Goal: Information Seeking & Learning: Learn about a topic

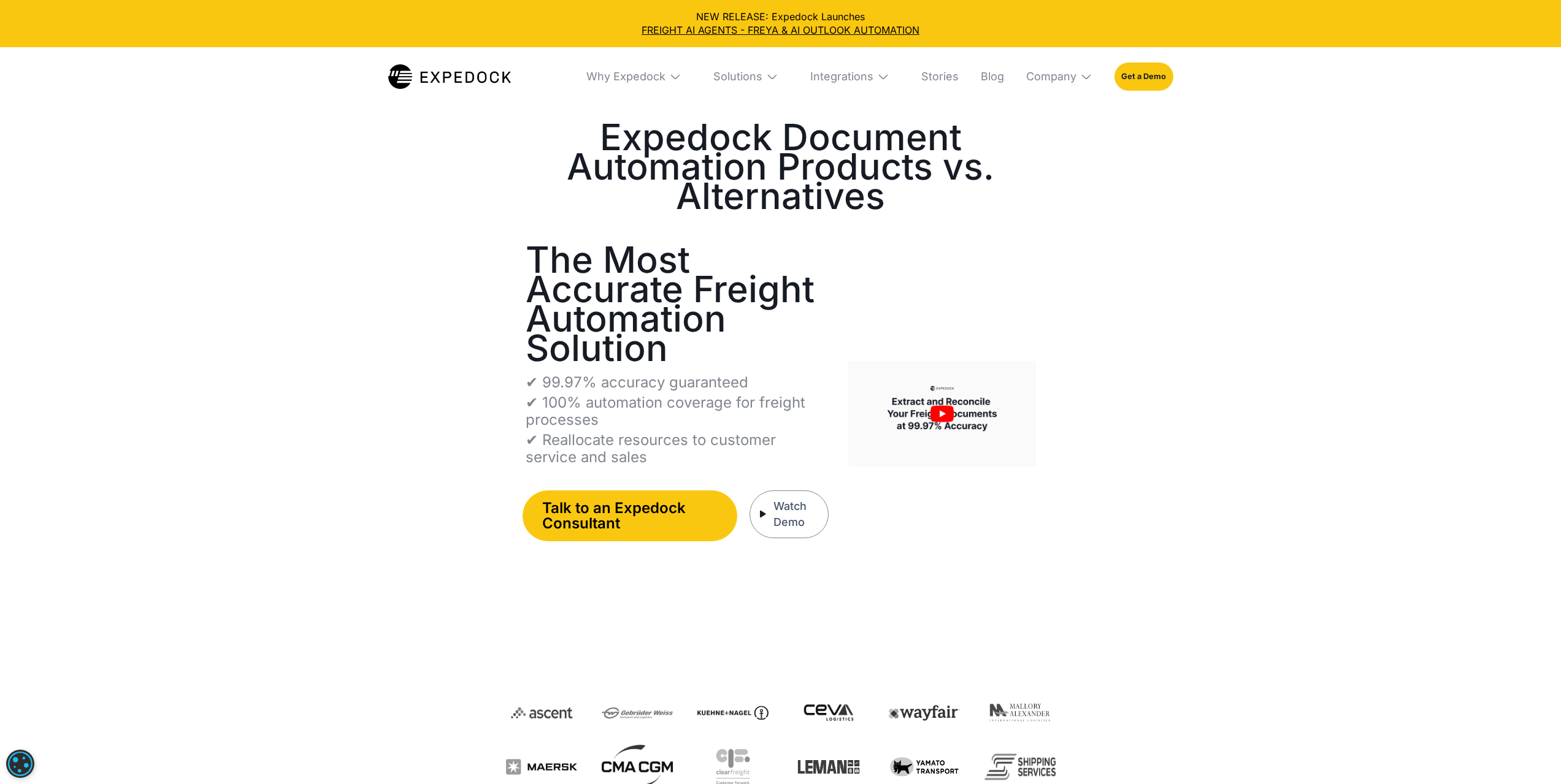
select select
click at [649, 75] on div "Why Expedock" at bounding box center [625, 77] width 79 height 14
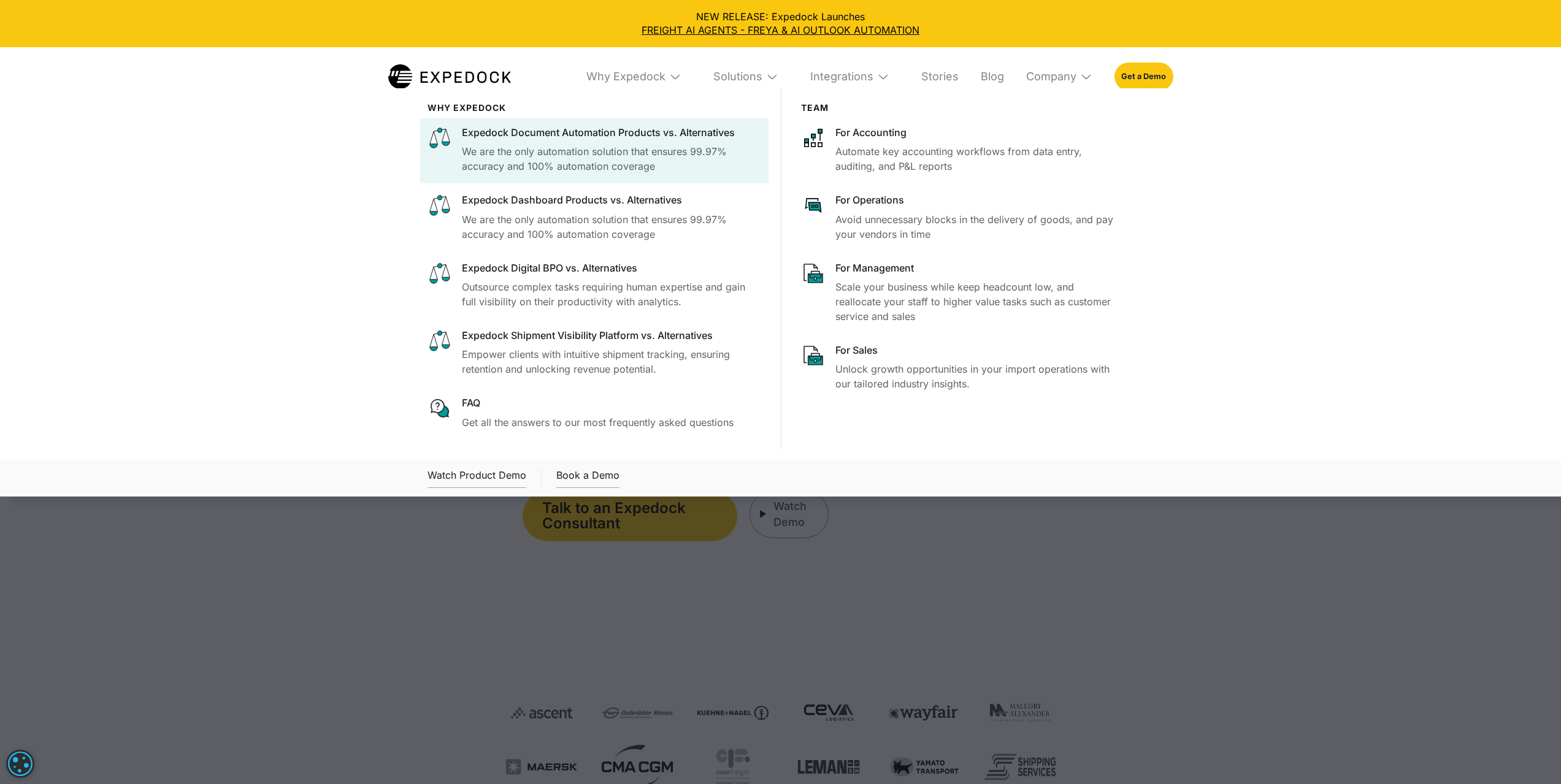
click at [603, 139] on div "Expedock Document Automation Products vs. Alternatives" at bounding box center [611, 133] width 299 height 14
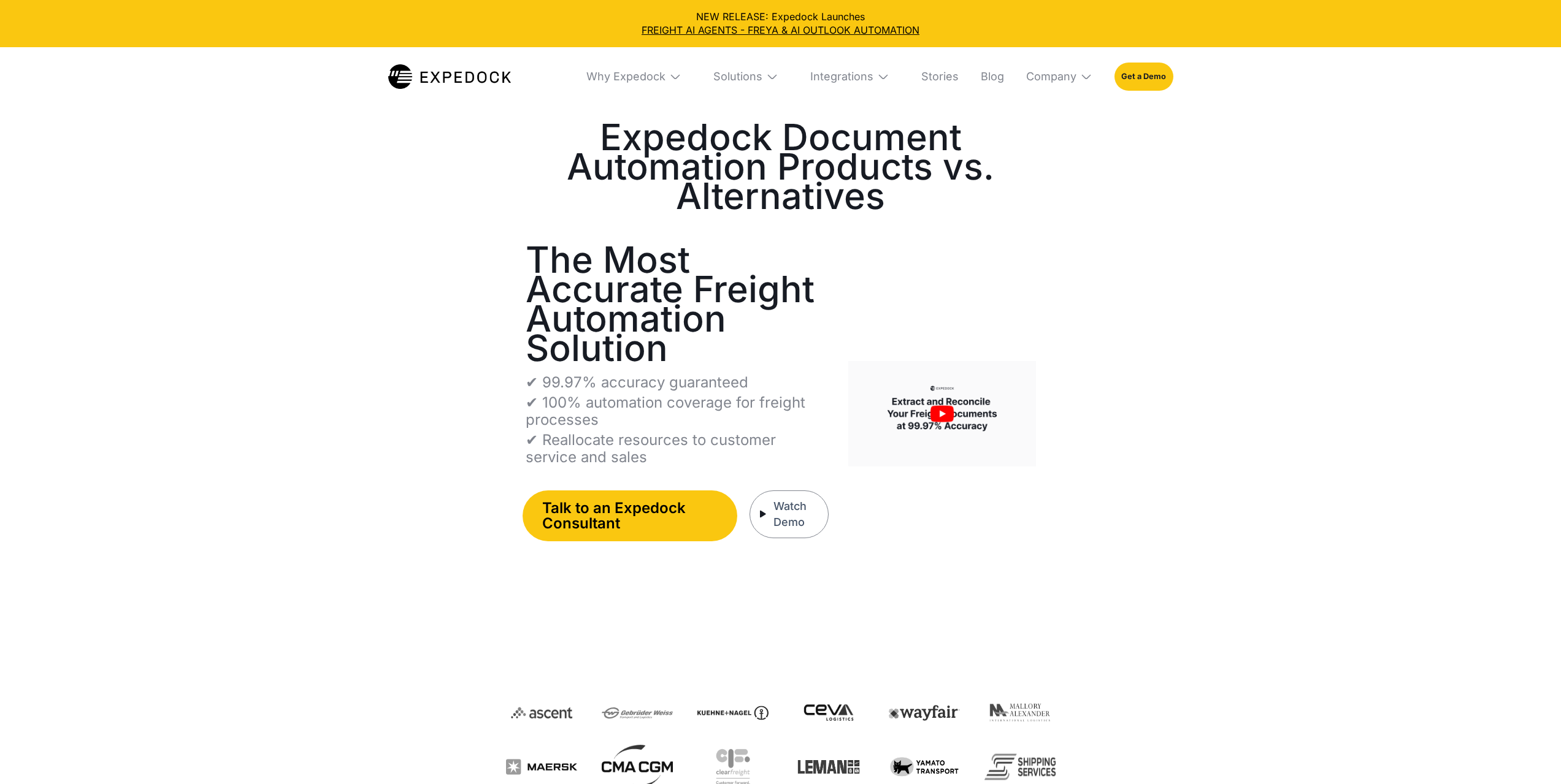
select select
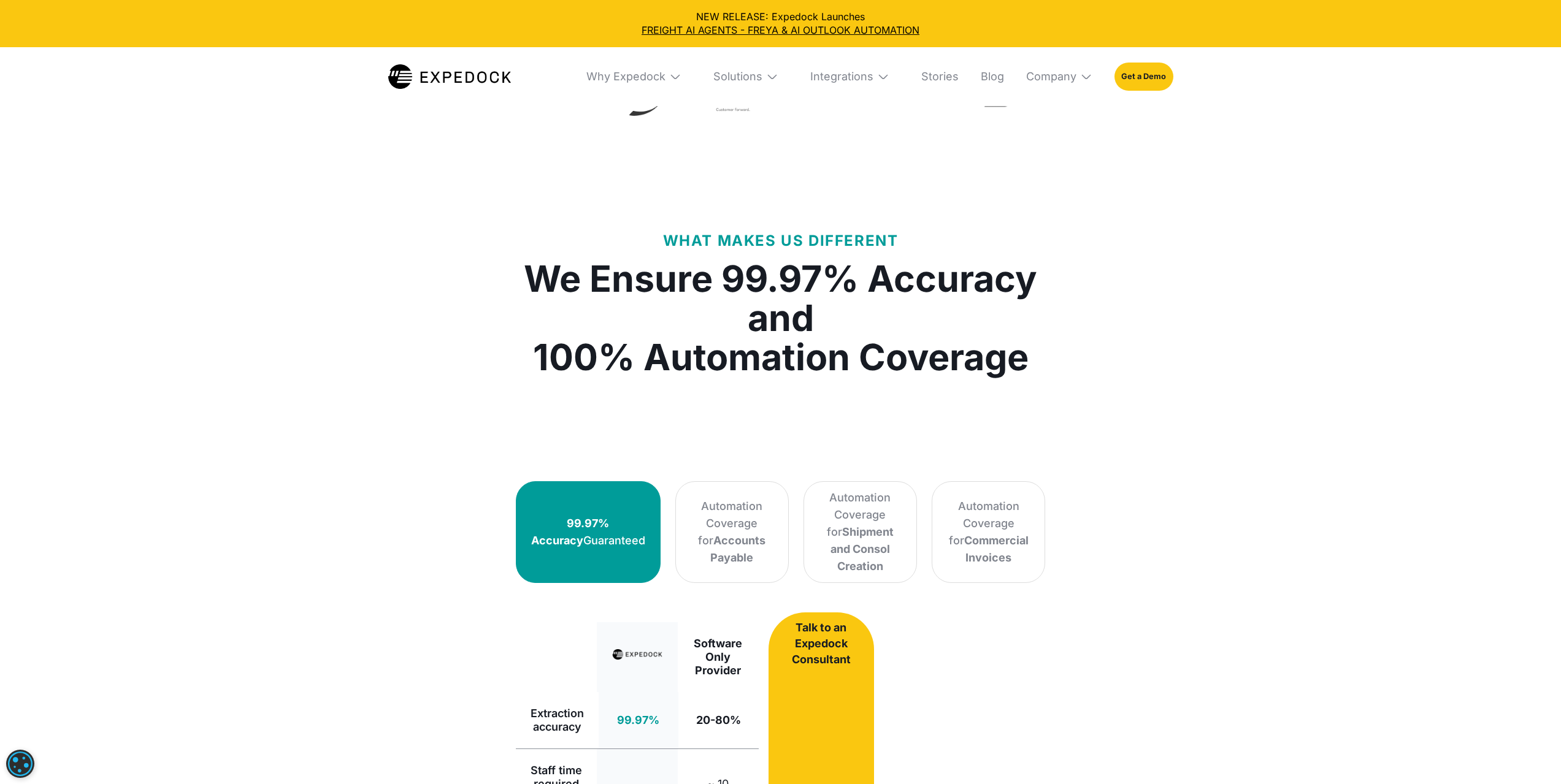
scroll to position [673, 0]
click at [691, 514] on div "Automation Coverage for Accounts Payable" at bounding box center [732, 532] width 83 height 69
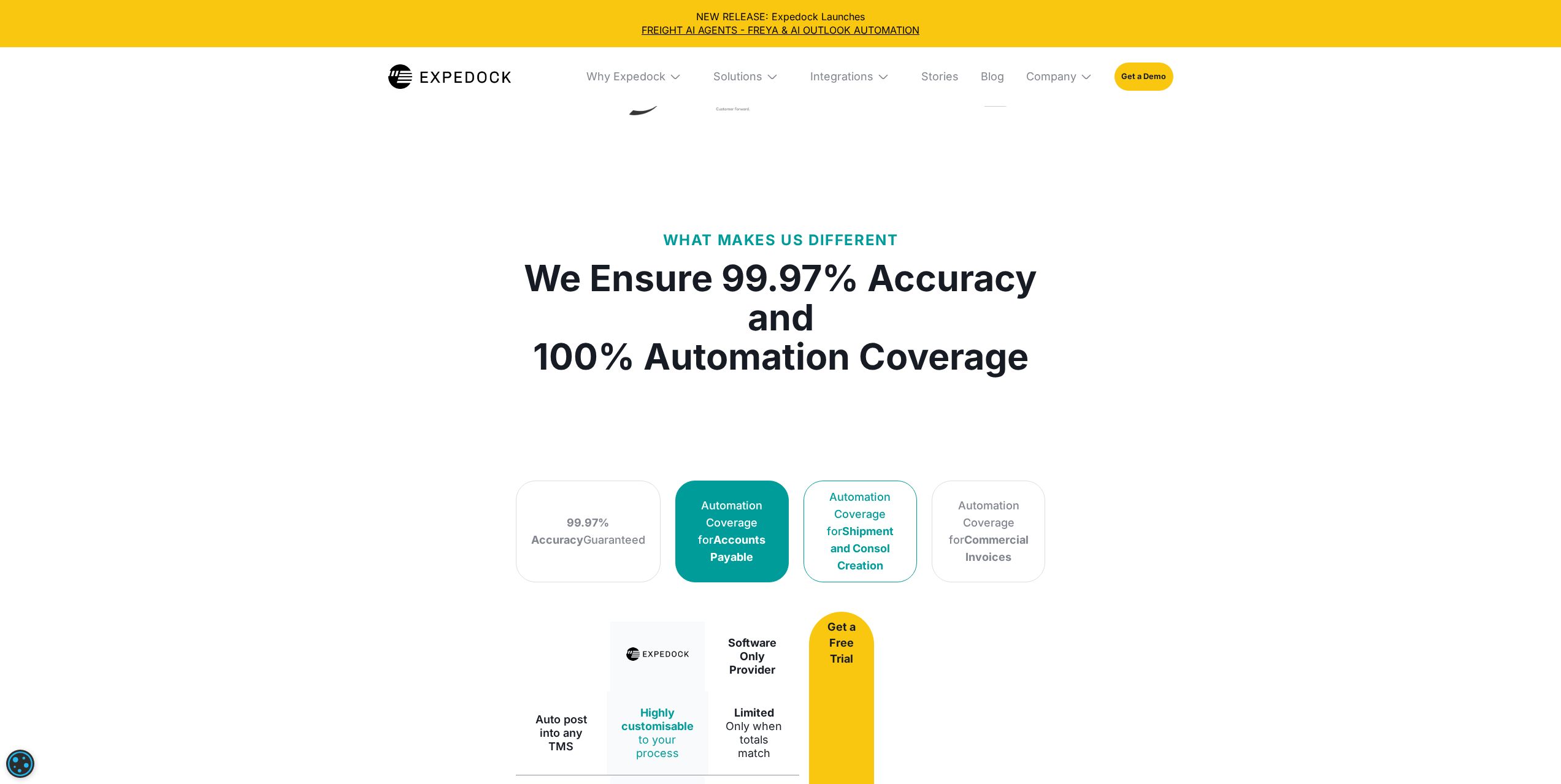
click at [827, 512] on div "Automation Coverage for Shipment and Consol Creation" at bounding box center [860, 532] width 83 height 86
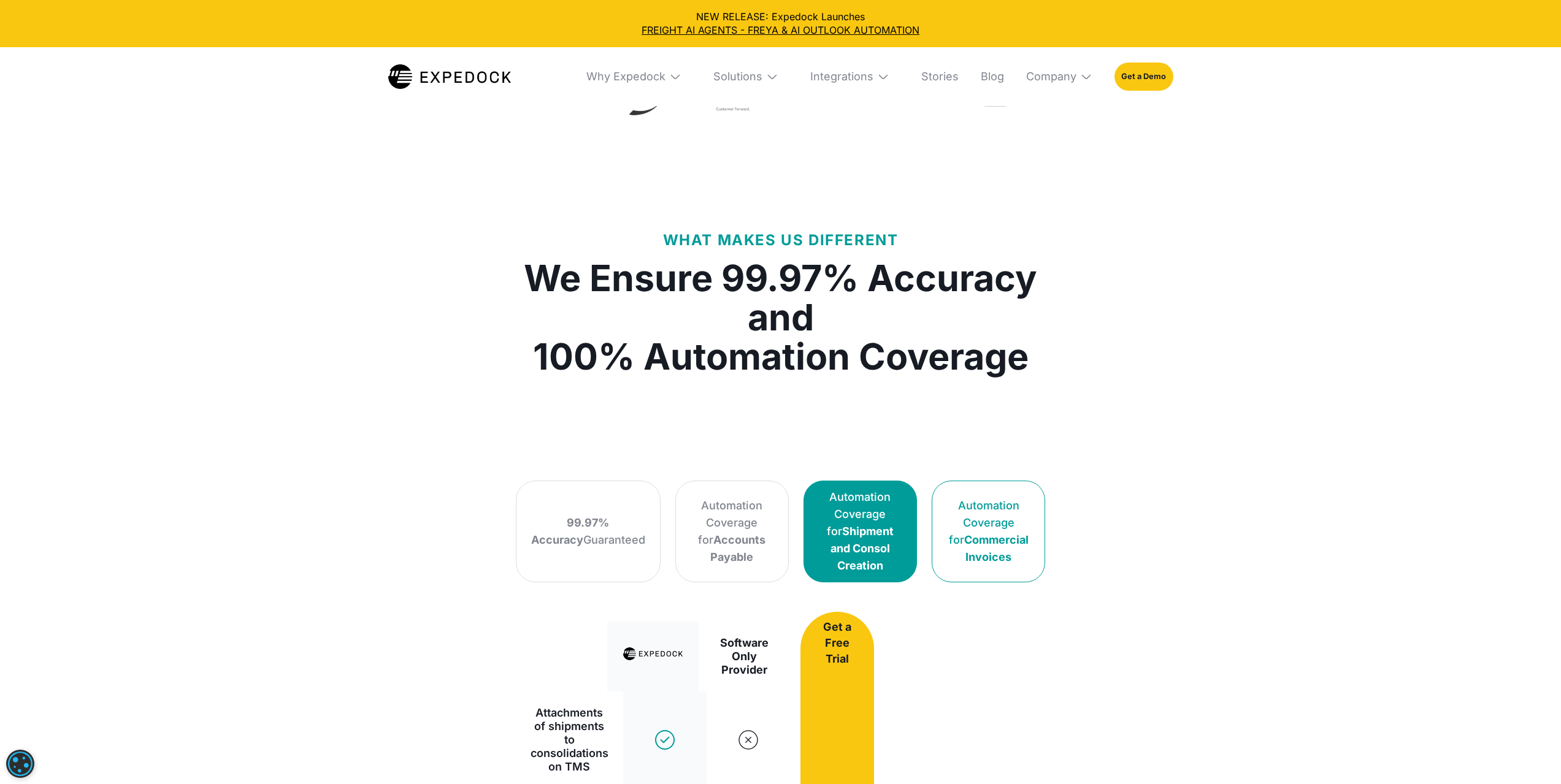
click at [982, 511] on div "Automation Coverage for Commercial Invoices" at bounding box center [988, 532] width 83 height 69
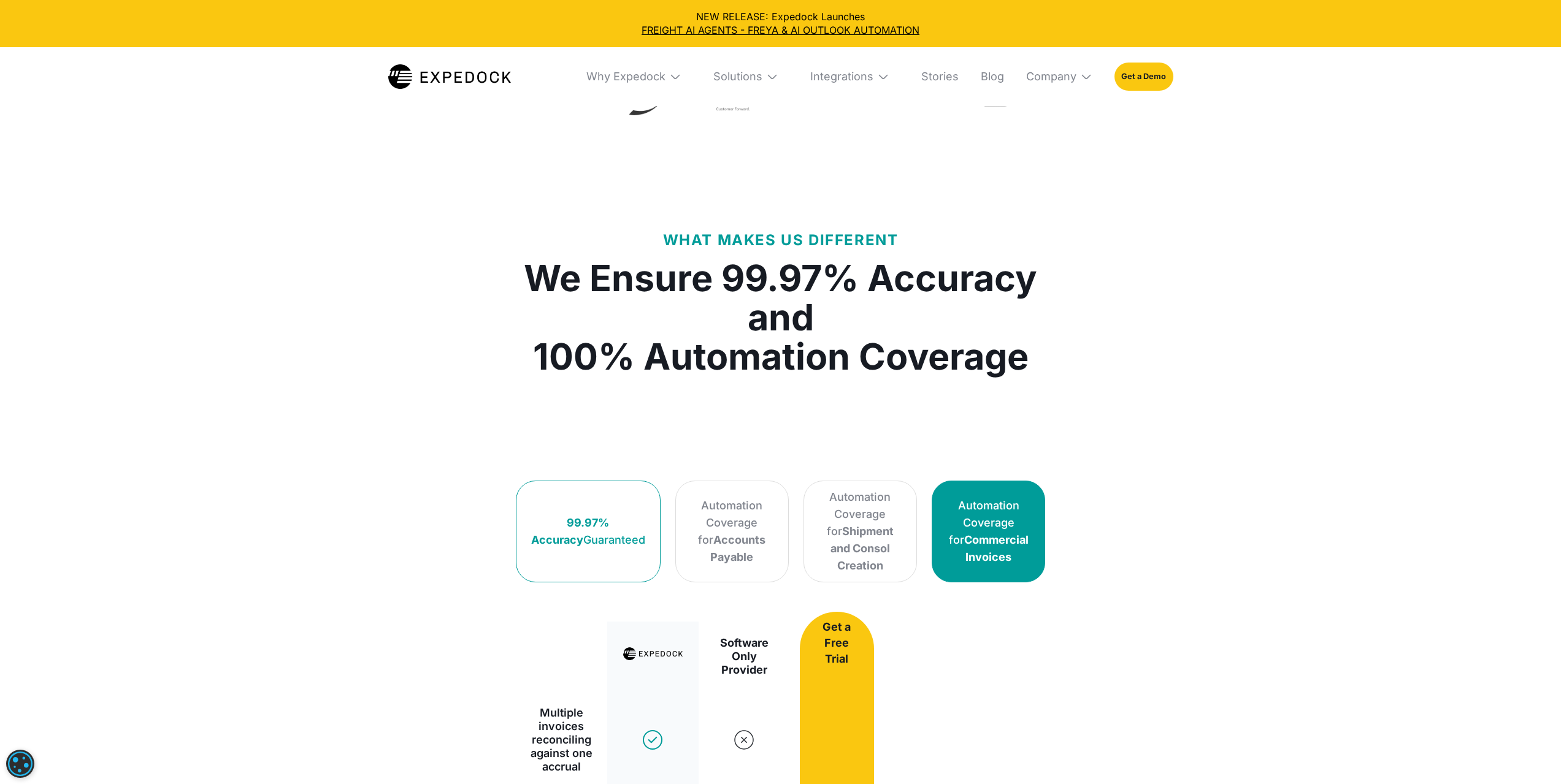
click at [569, 514] on div "99.97% Accuracy Guaranteed" at bounding box center [589, 532] width 114 height 34
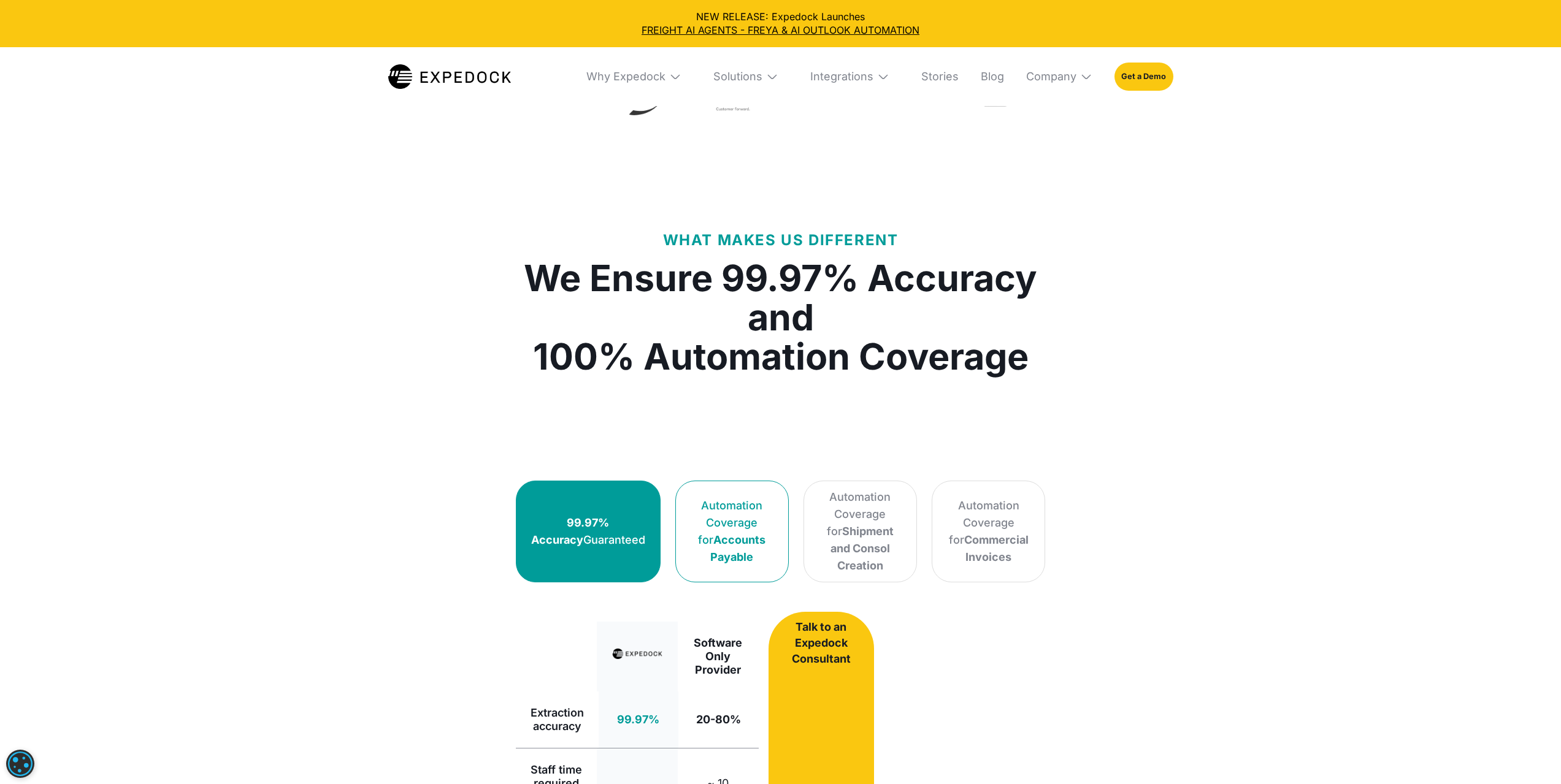
click at [709, 508] on div "Automation Coverage for Accounts Payable" at bounding box center [732, 532] width 83 height 69
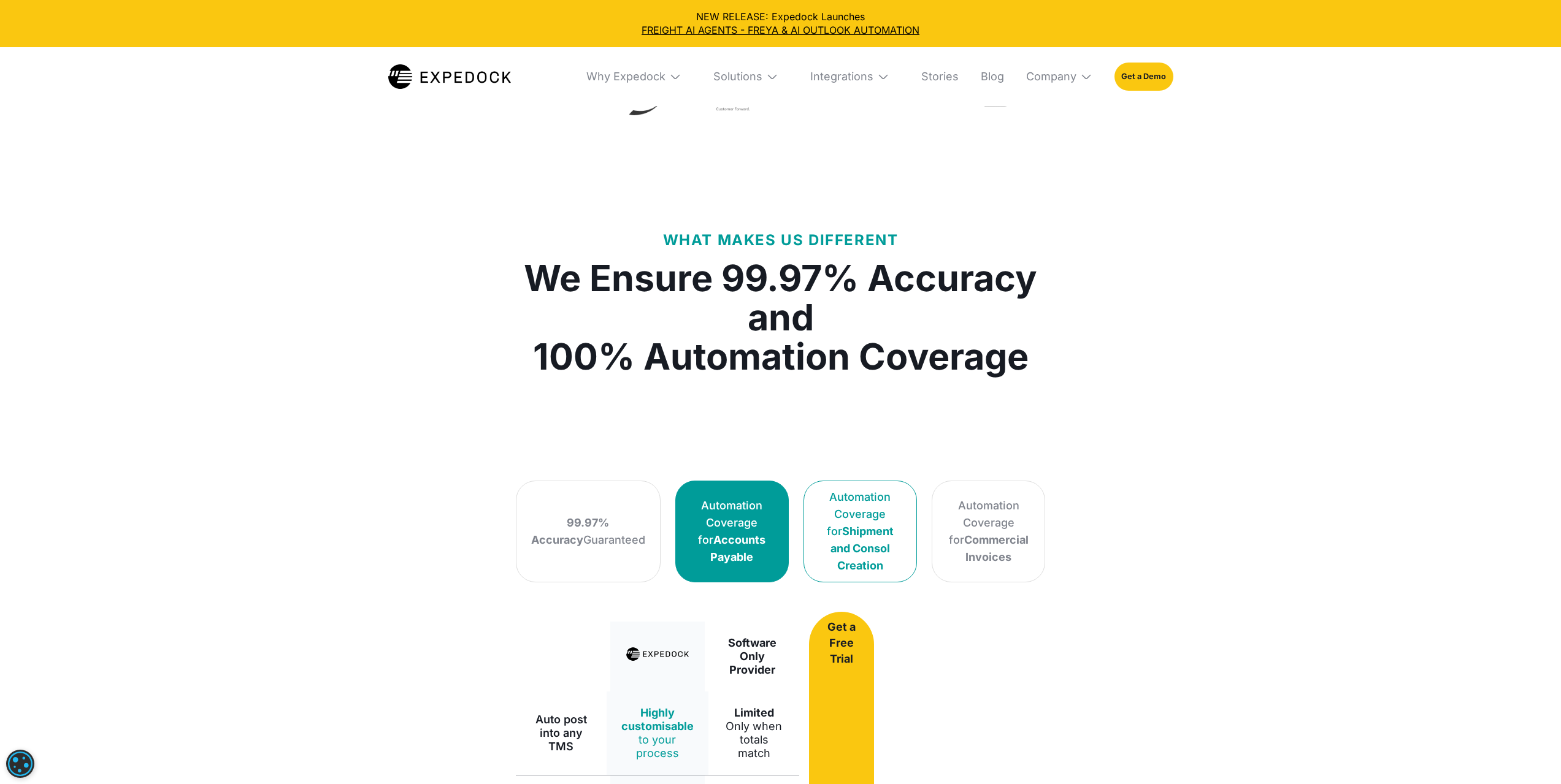
click at [861, 500] on div "Automation Coverage for Shipment and Consol Creation" at bounding box center [860, 532] width 83 height 86
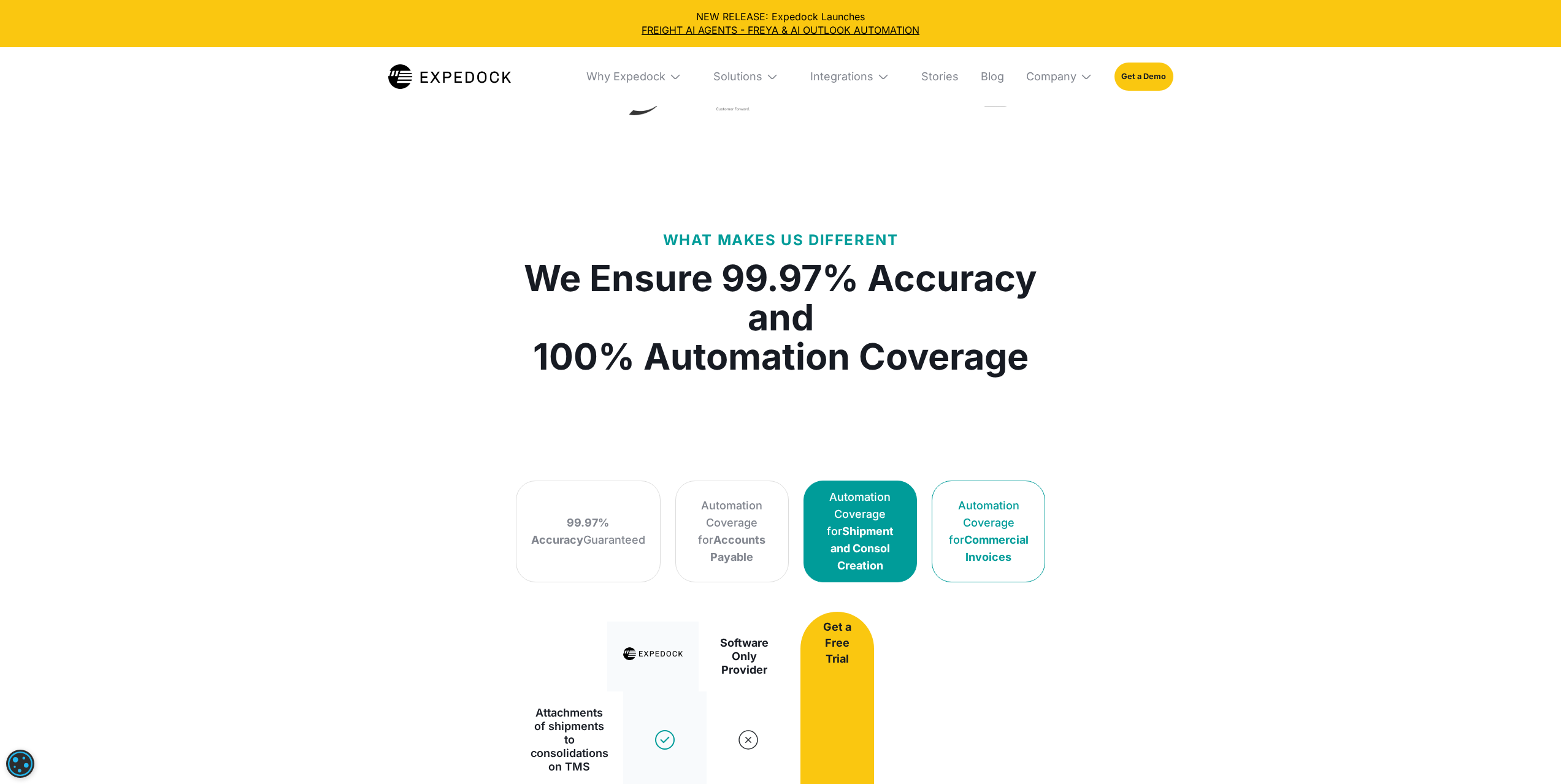
click at [980, 502] on div "Automation Coverage for Commercial Invoices" at bounding box center [988, 532] width 83 height 69
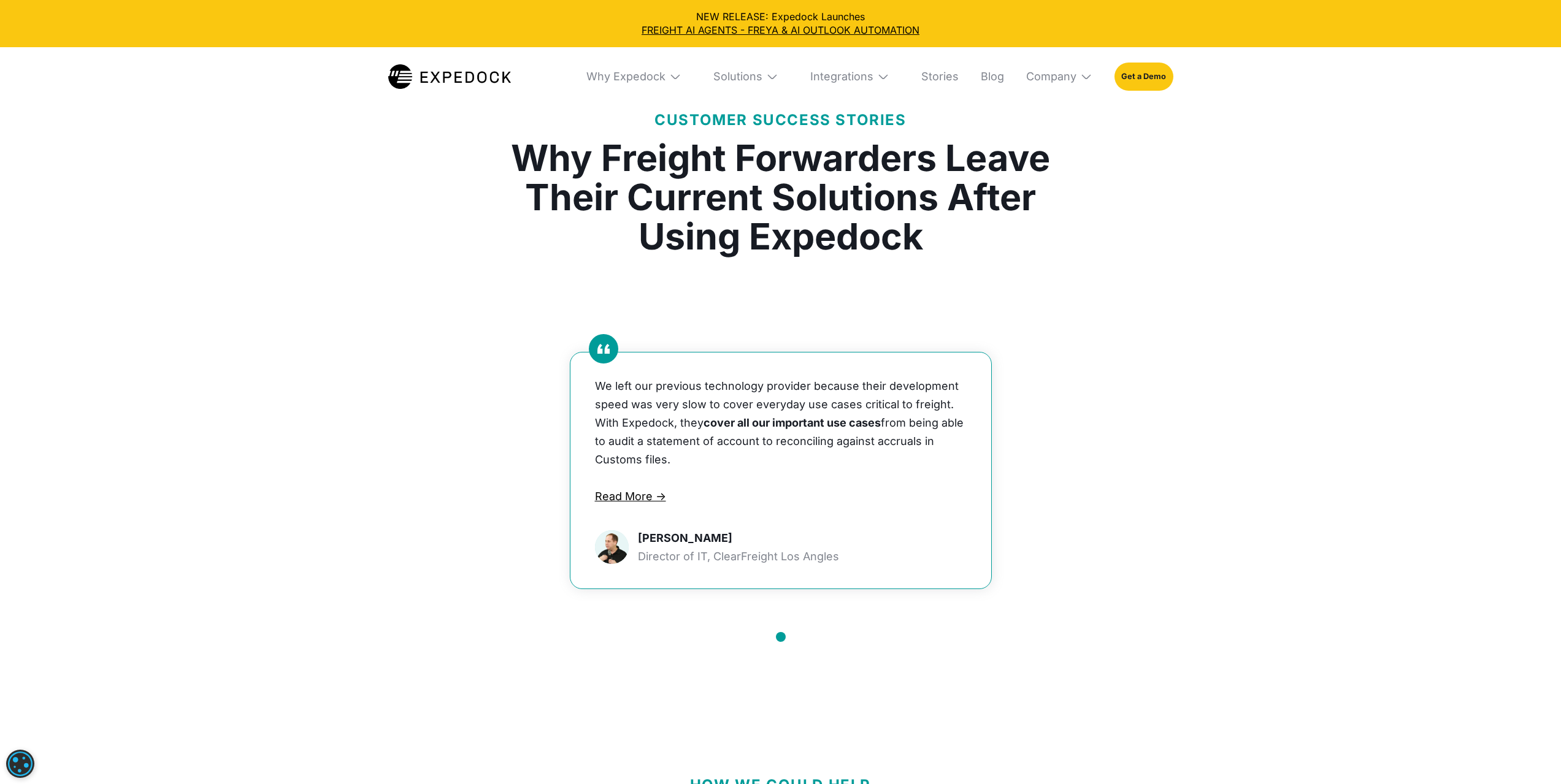
click at [676, 417] on p "We left our previous technology provider because their development speed was ve…" at bounding box center [780, 423] width 372 height 92
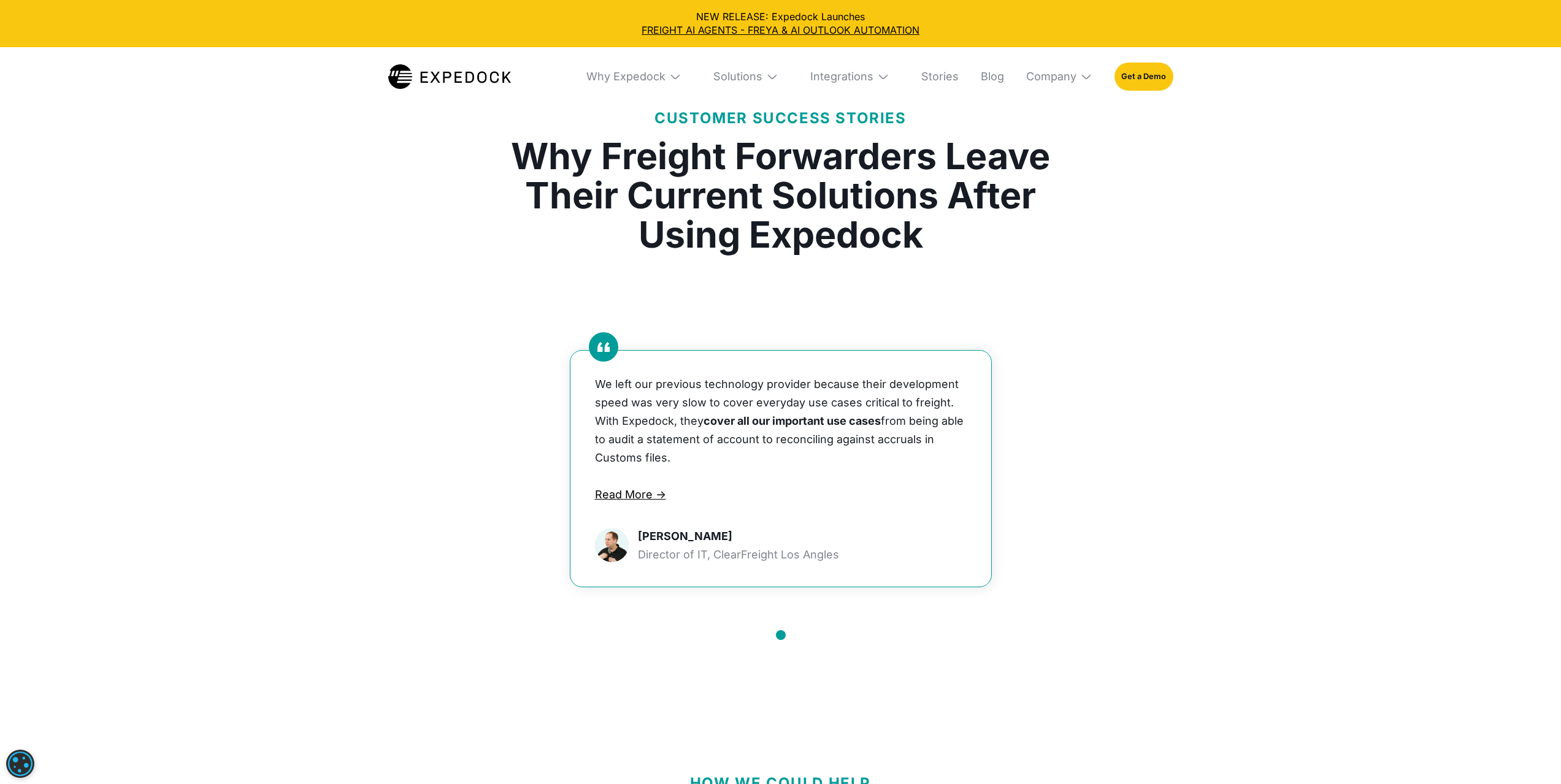
drag, startPoint x: 596, startPoint y: 365, endPoint x: 685, endPoint y: 436, distance: 113.9
click at [685, 436] on p "We left our previous technology provider because their development speed was ve…" at bounding box center [780, 421] width 372 height 92
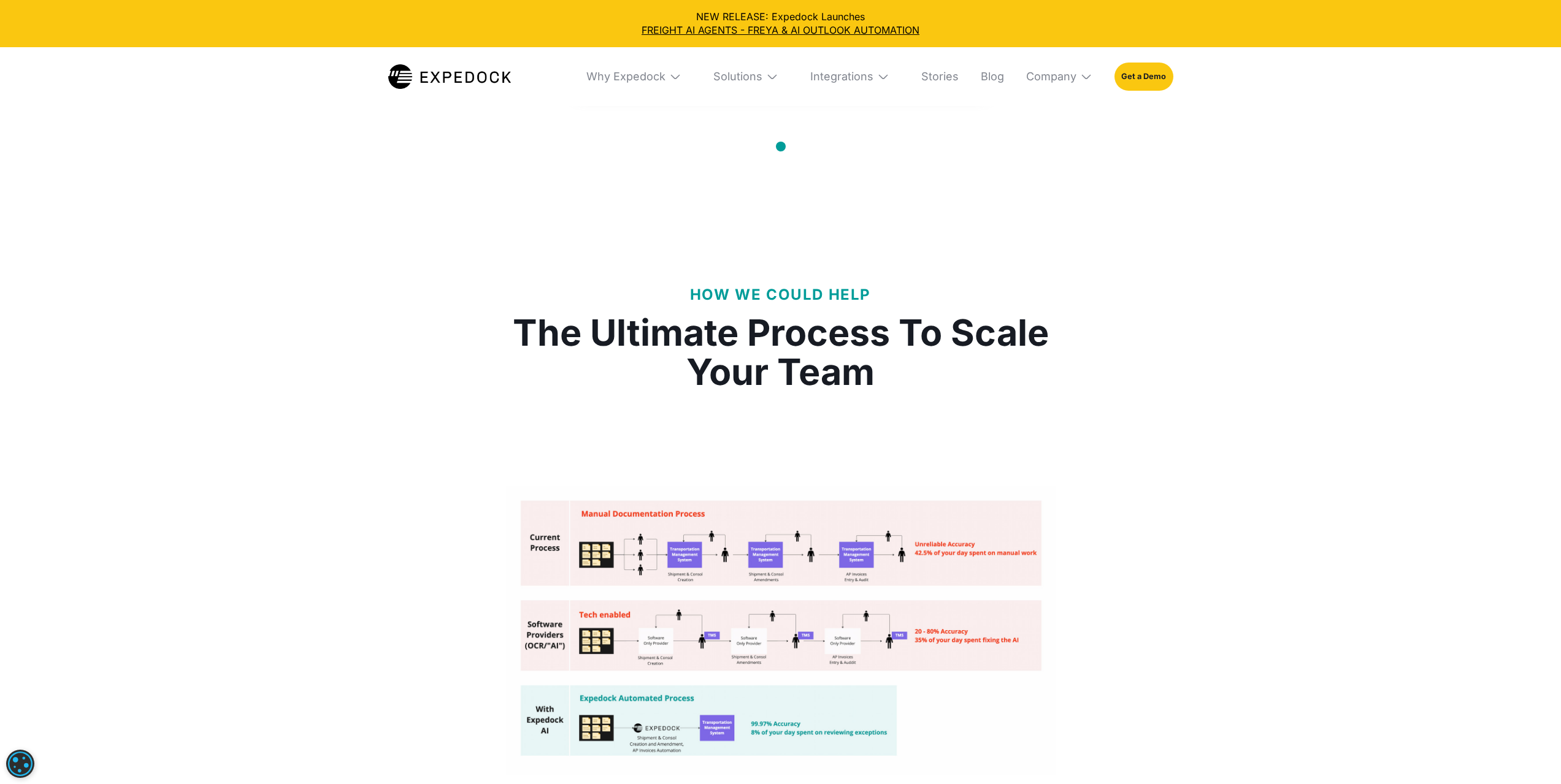
scroll to position [2328, 0]
click at [628, 510] on img "open lightbox" at bounding box center [781, 629] width 550 height 289
click at [670, 603] on img "open lightbox" at bounding box center [781, 629] width 550 height 289
click at [679, 693] on img "open lightbox" at bounding box center [781, 629] width 550 height 289
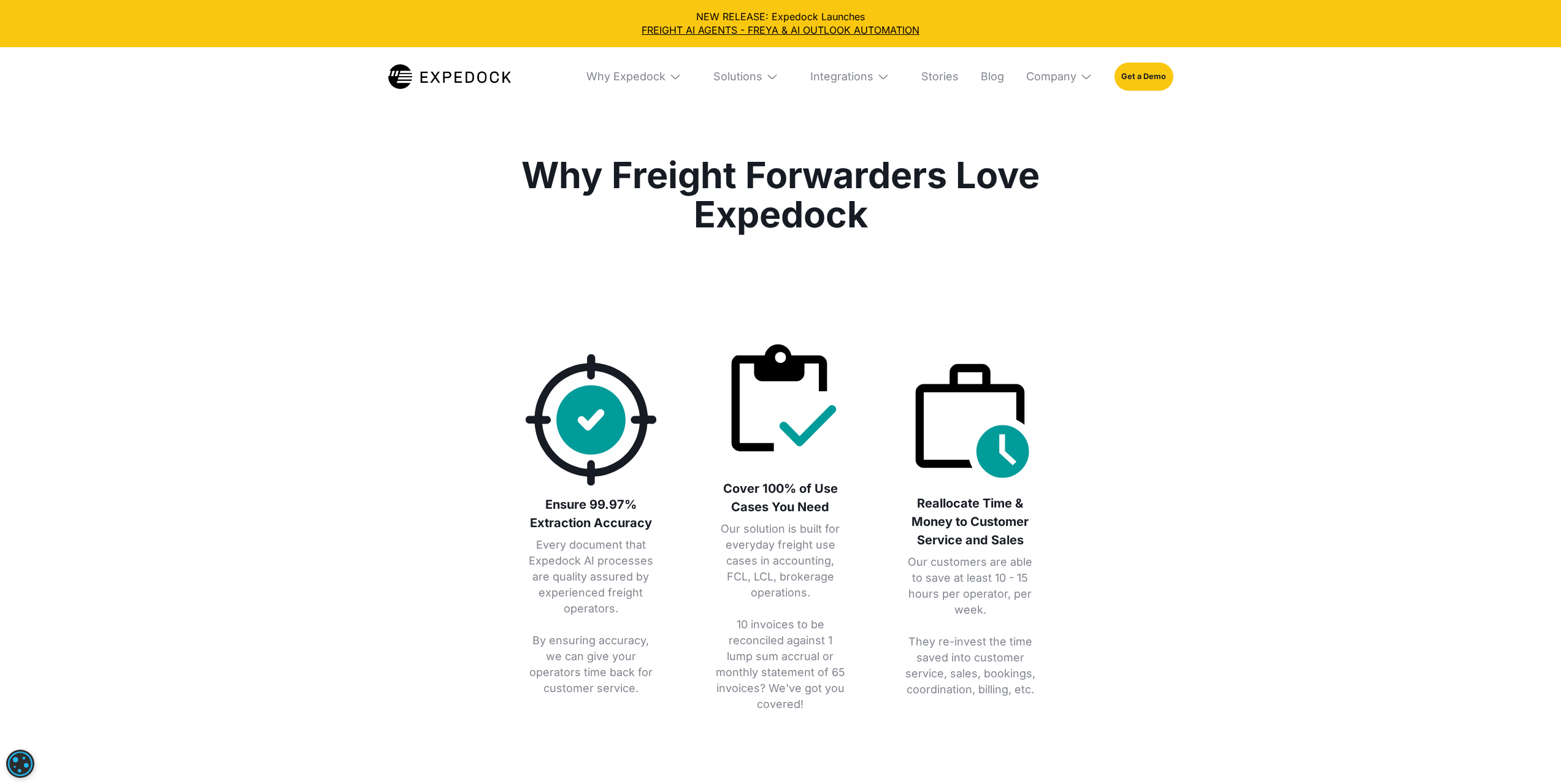
scroll to position [3247, 0]
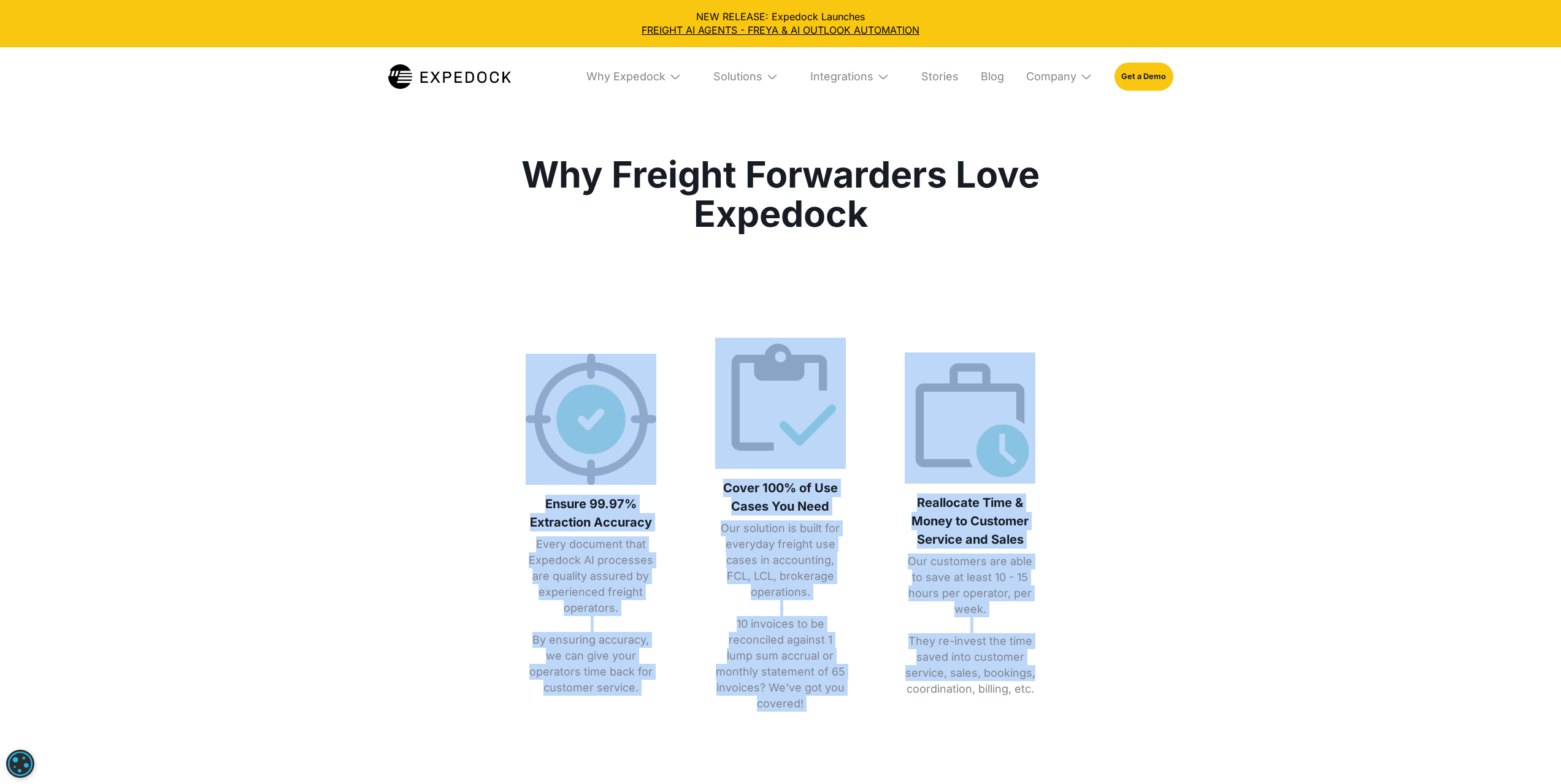
drag, startPoint x: 480, startPoint y: 299, endPoint x: 1071, endPoint y: 654, distance: 689.4
click at [1071, 654] on div "Why Freight Forwarders Love Expedock Ensure 99.97% Extraction Accuracy Every do…" at bounding box center [780, 449] width 1561 height 680
click at [1146, 562] on div "Why Freight Forwarders Love Expedock Ensure 99.97% Extraction Accuracy Every do…" at bounding box center [780, 449] width 1561 height 680
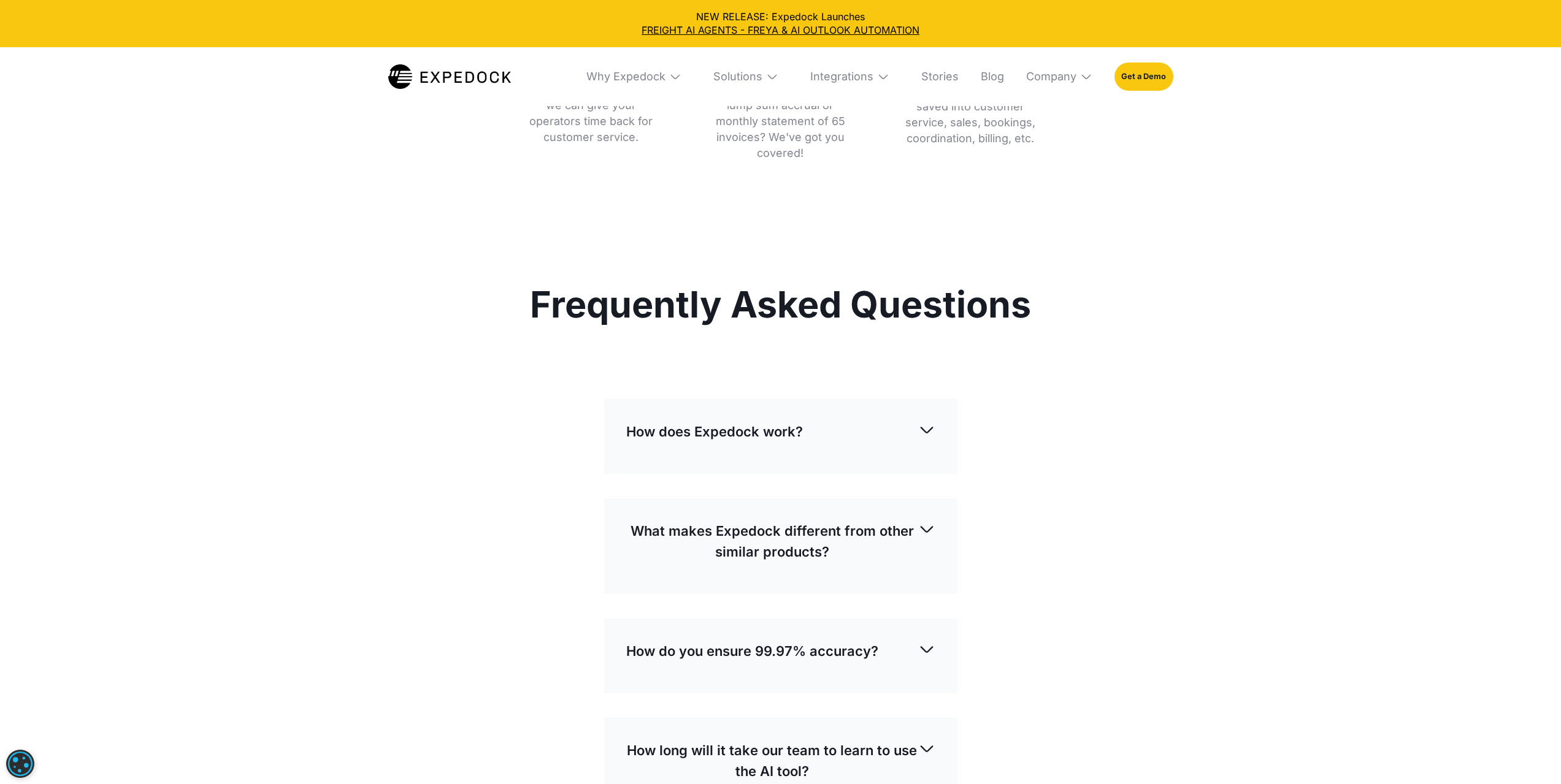
scroll to position [3799, 0]
click at [863, 420] on div "How does Expedock work?" at bounding box center [780, 430] width 309 height 41
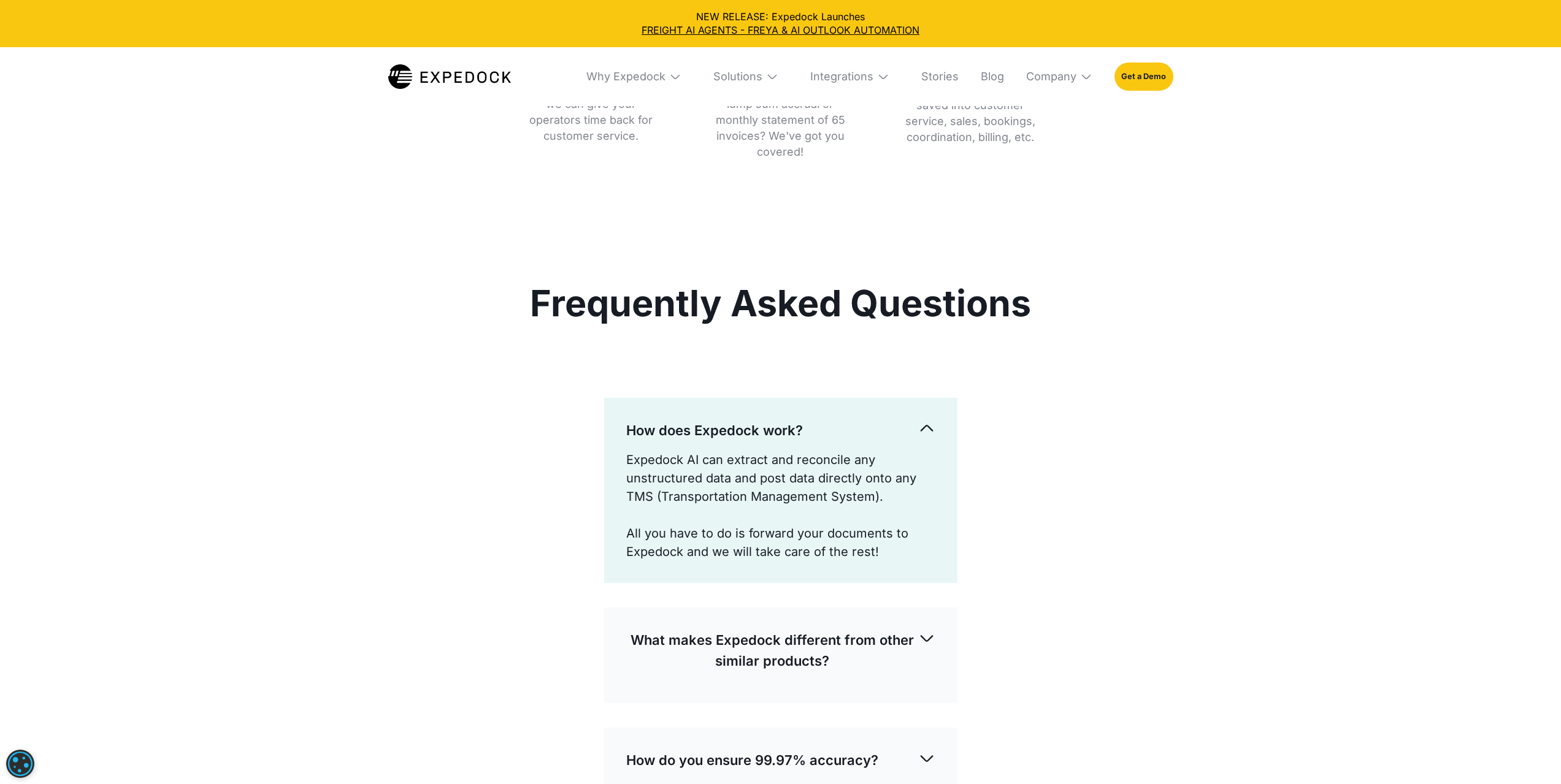
click at [863, 420] on div "How does Expedock work?" at bounding box center [780, 430] width 309 height 41
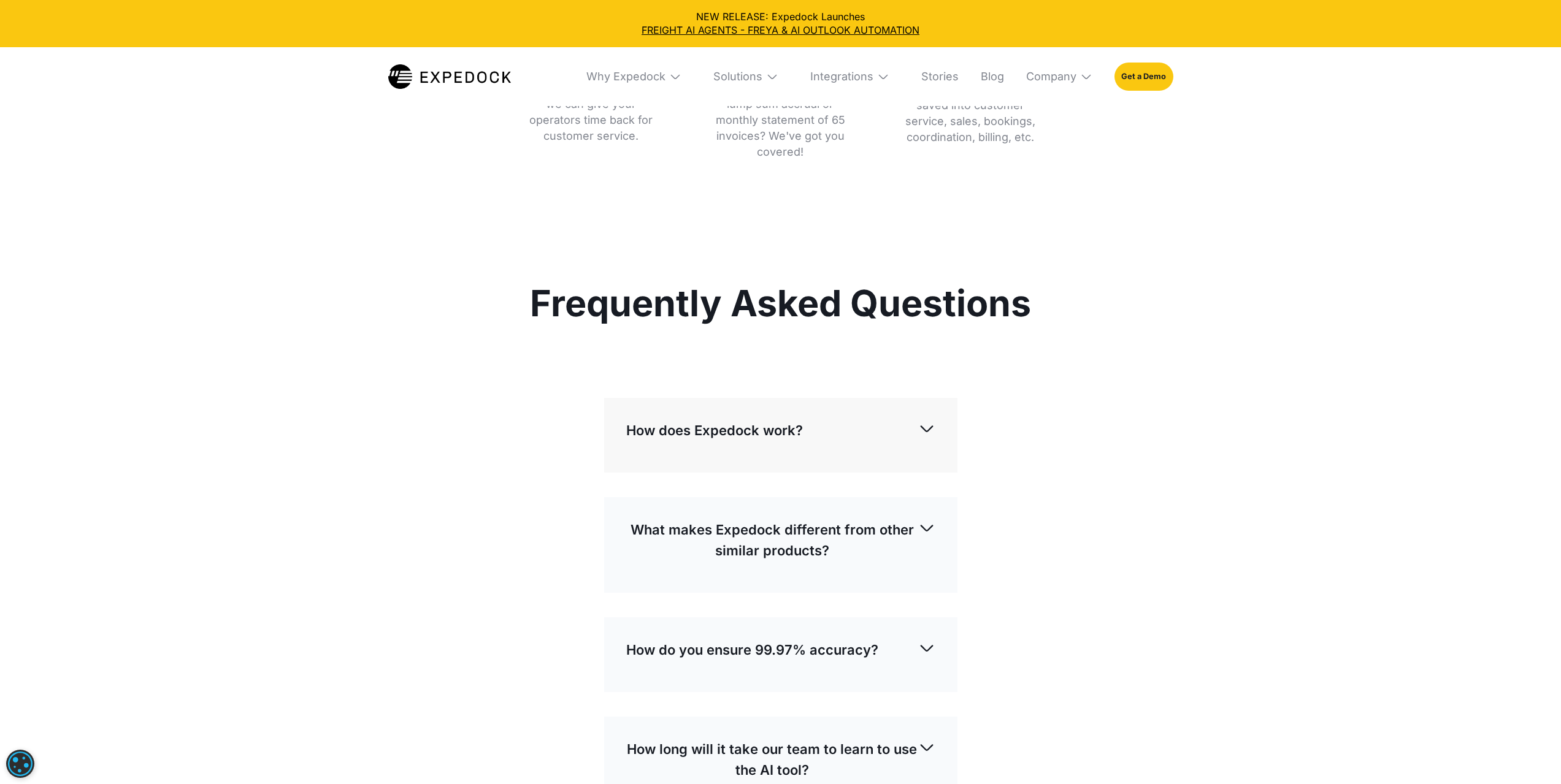
click at [910, 519] on p "What makes Expedock different from other similar products?" at bounding box center [772, 540] width 292 height 42
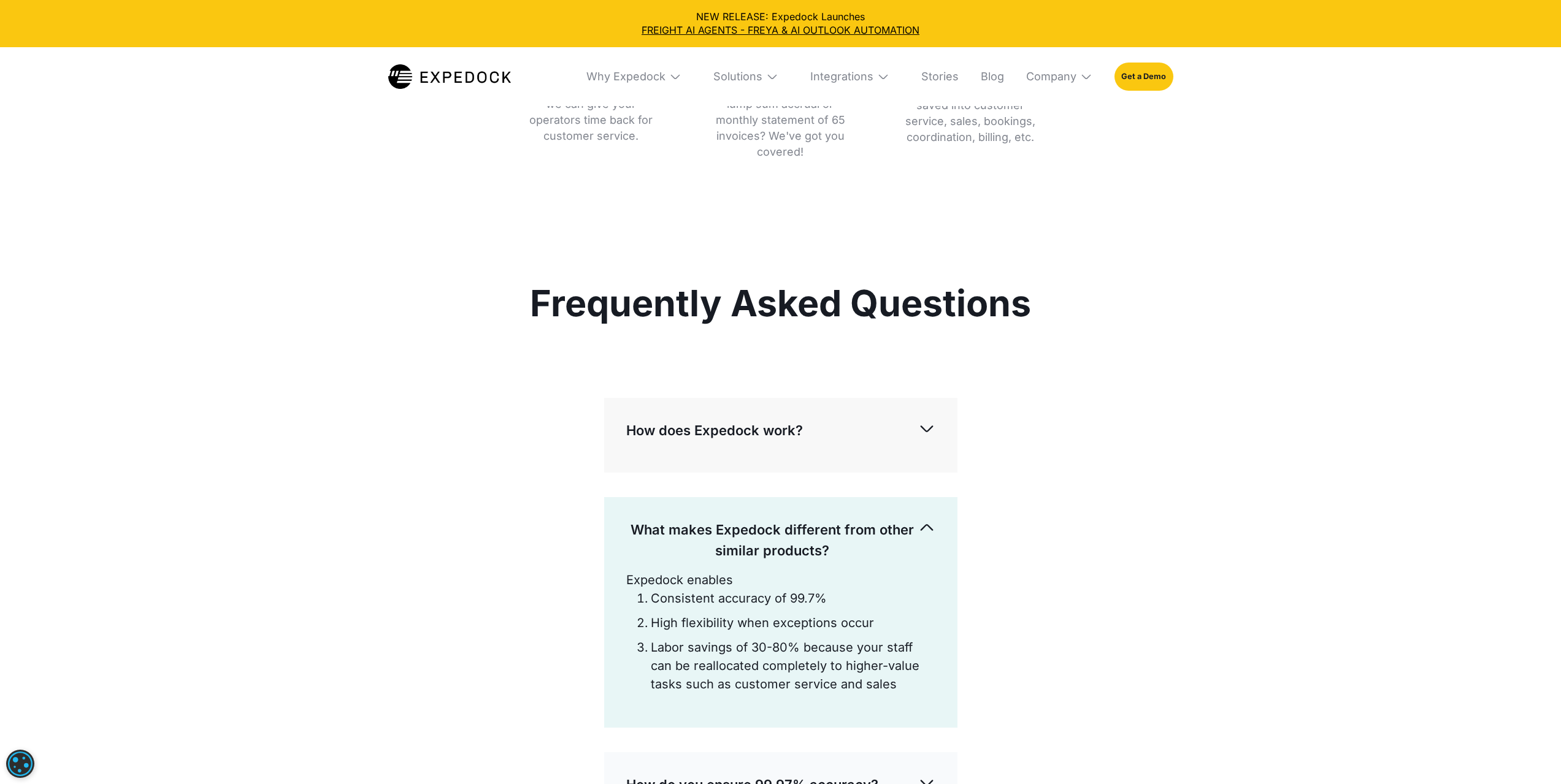
click at [910, 519] on p "What makes Expedock different from other similar products?" at bounding box center [772, 540] width 292 height 42
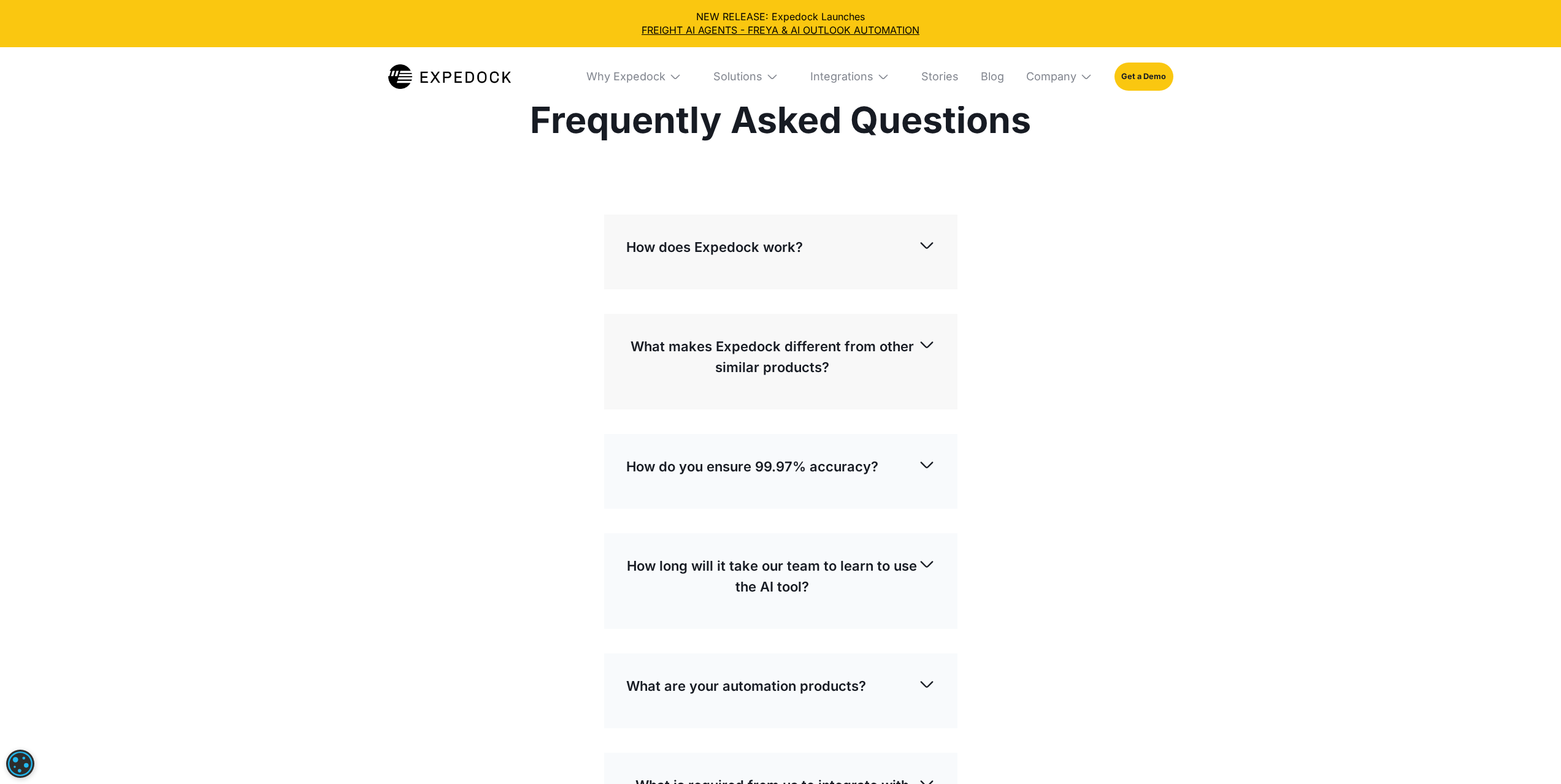
scroll to position [3983, 0]
click at [876, 457] on p "How do you ensure 99.97% accuracy?" at bounding box center [752, 466] width 252 height 21
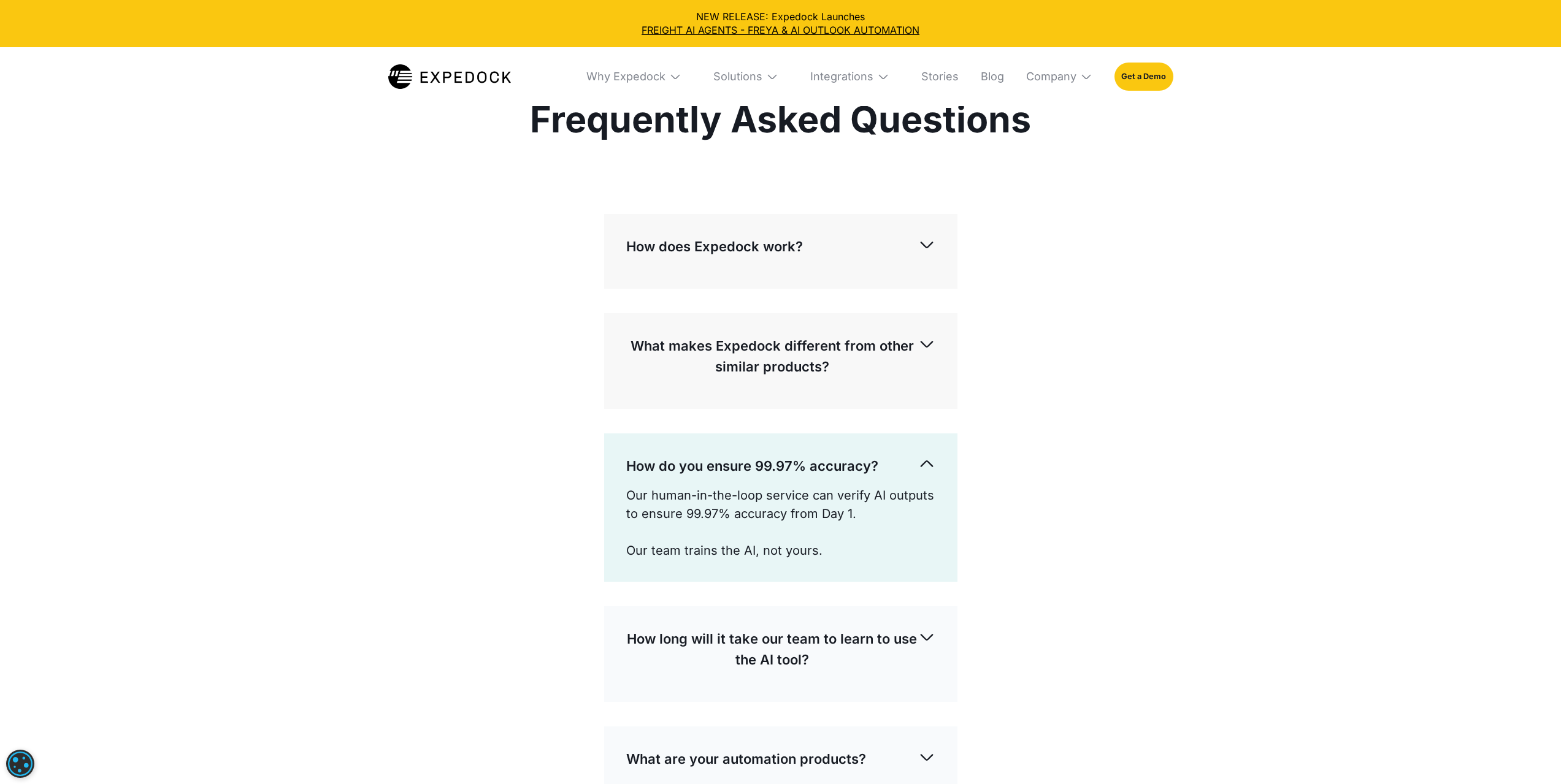
click at [879, 446] on div "How do you ensure 99.97% accuracy?" at bounding box center [780, 466] width 309 height 41
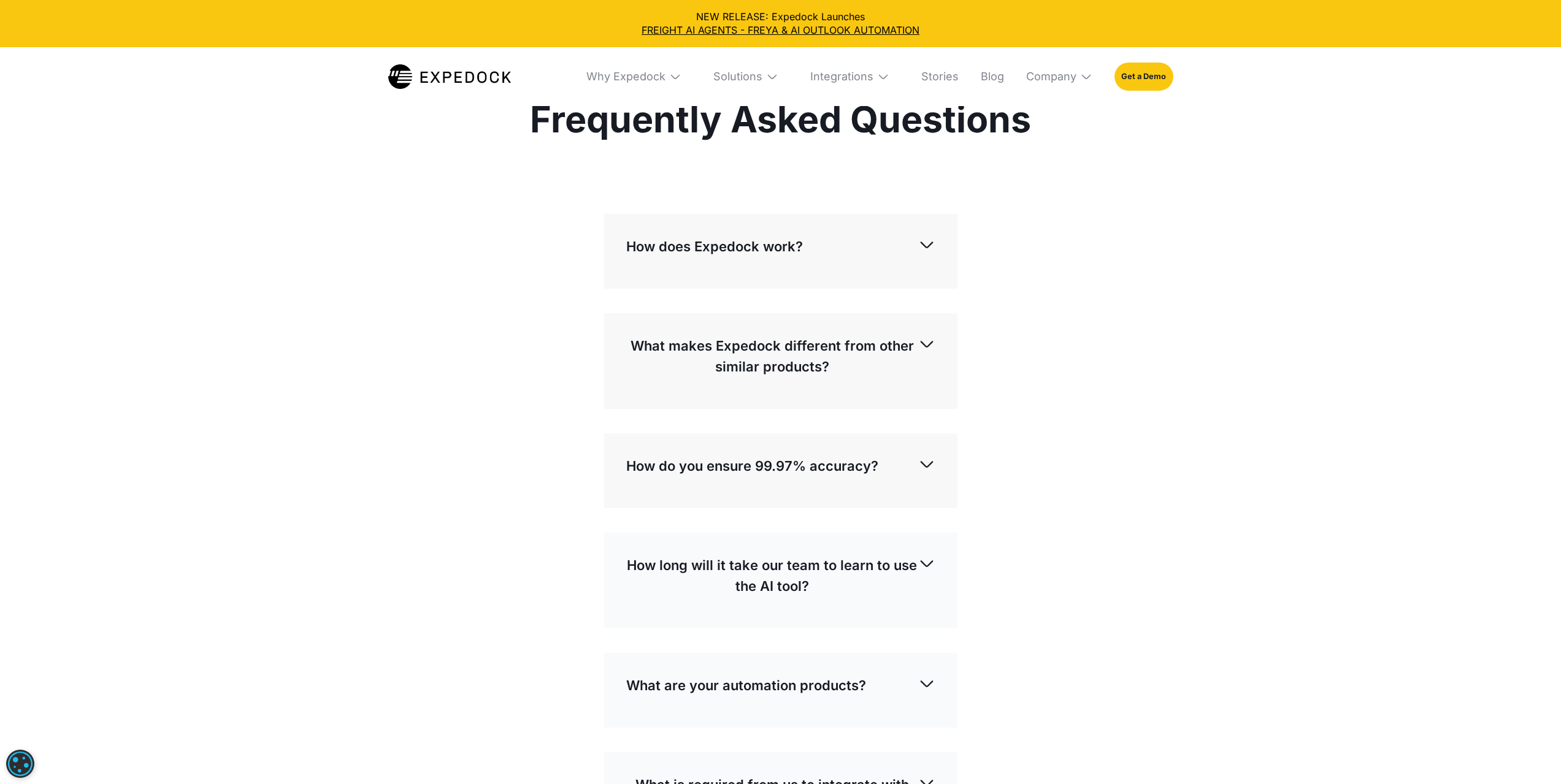
click at [468, 74] on img at bounding box center [450, 77] width 123 height 25
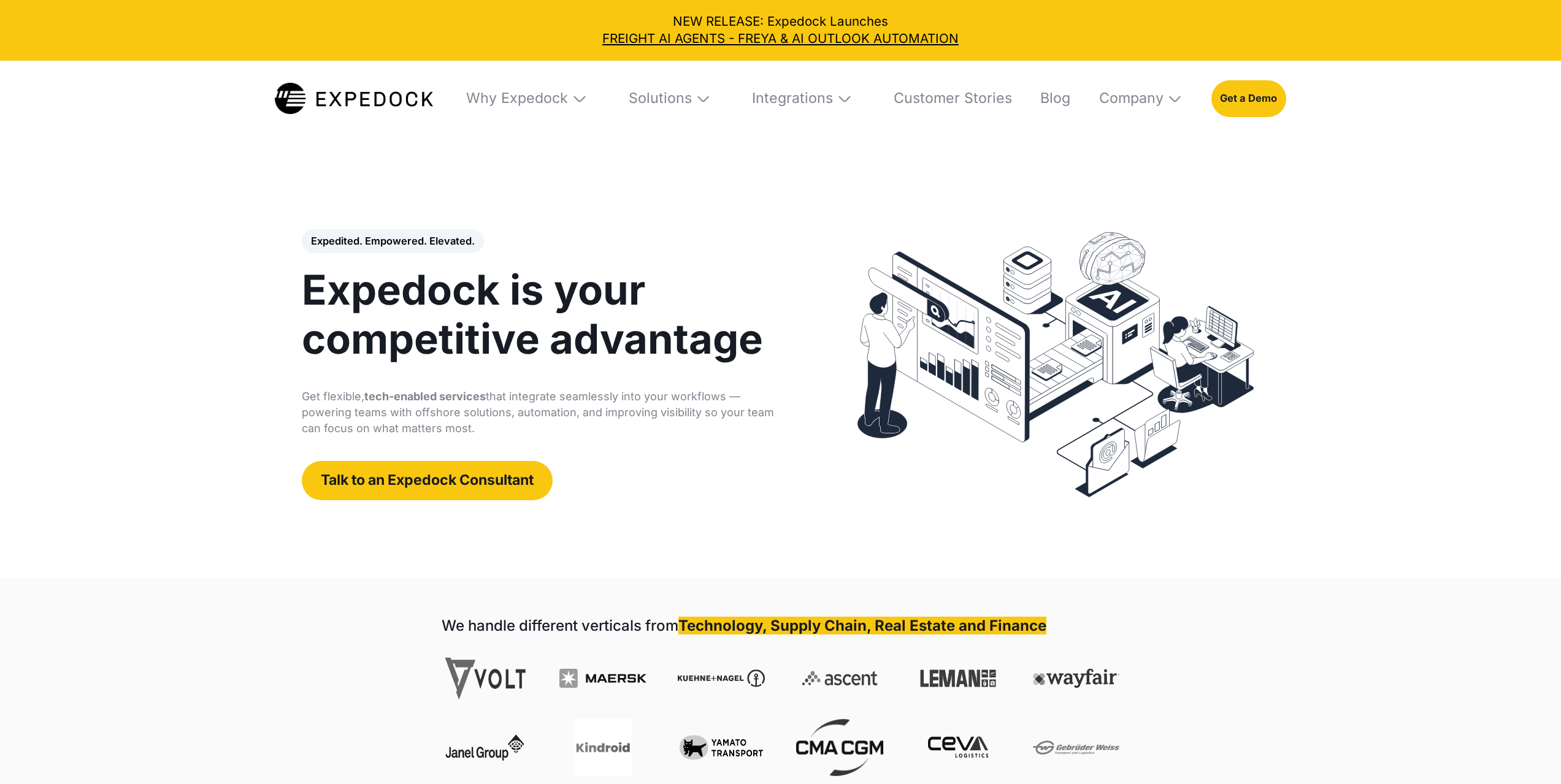
select select
click at [520, 102] on div "Why Expedock" at bounding box center [517, 98] width 102 height 18
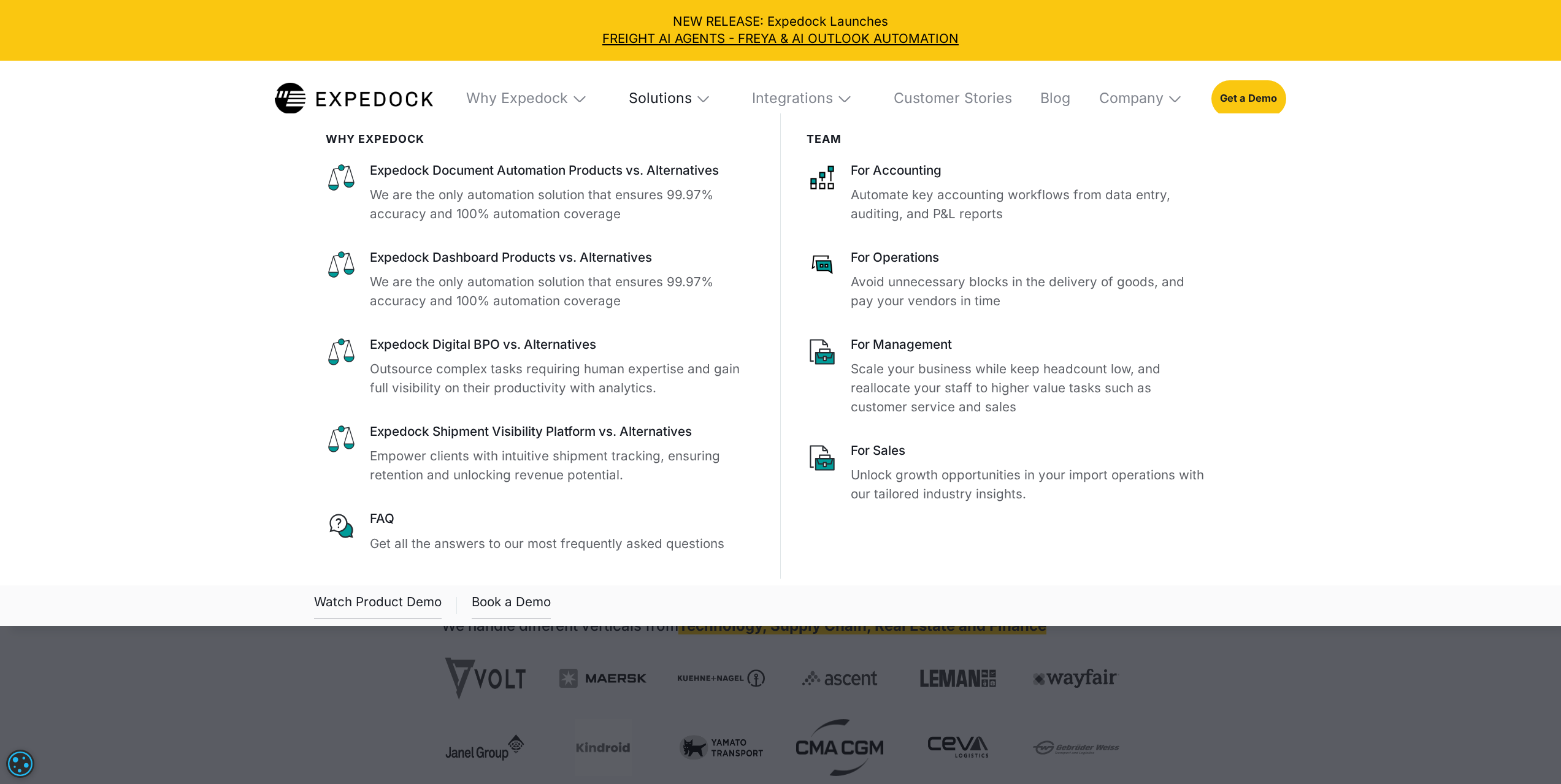
click at [668, 96] on div "Solutions" at bounding box center [660, 98] width 63 height 18
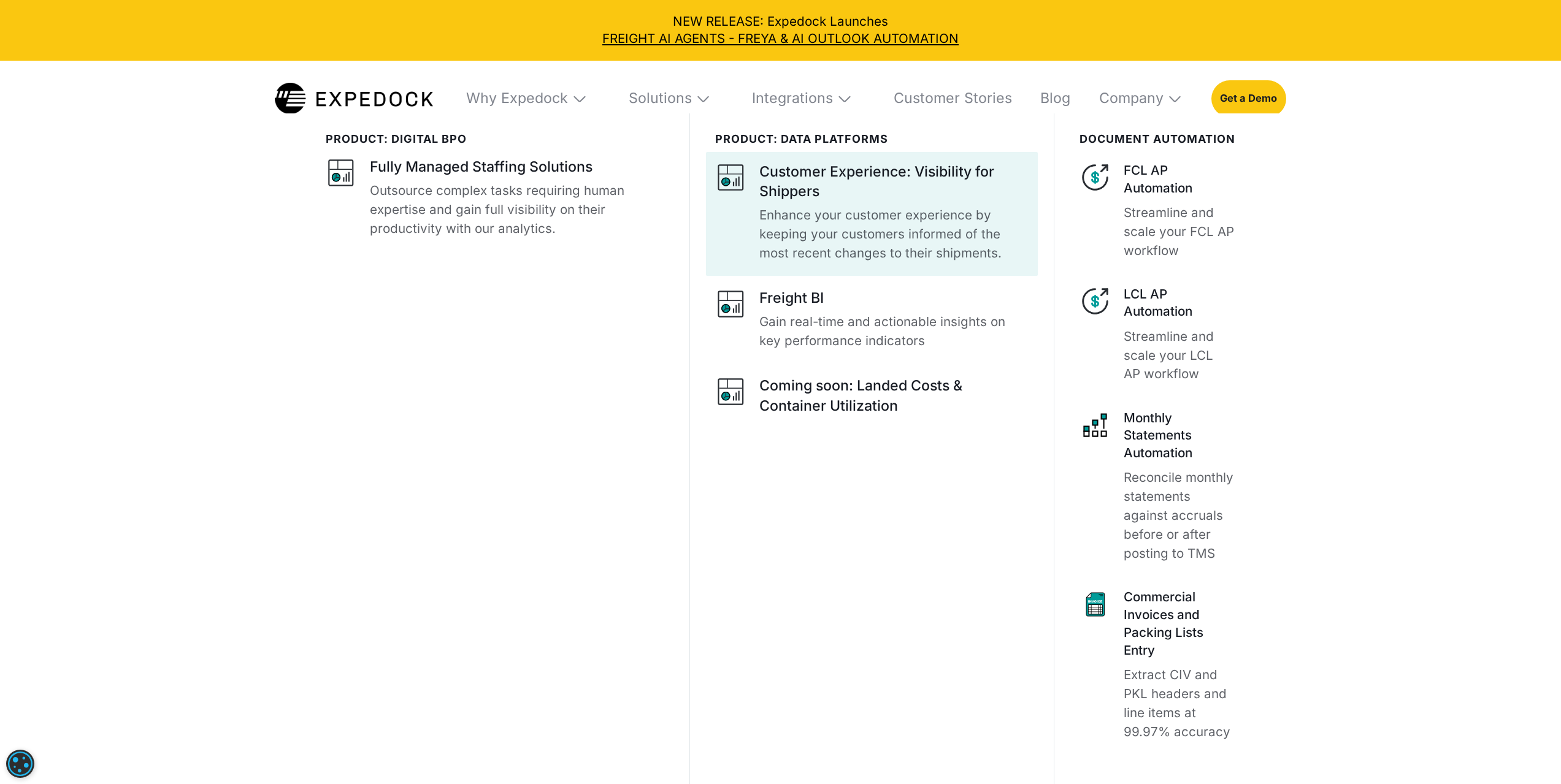
click at [781, 176] on div "Customer Experience: Visibility for Shippers" at bounding box center [893, 182] width 268 height 40
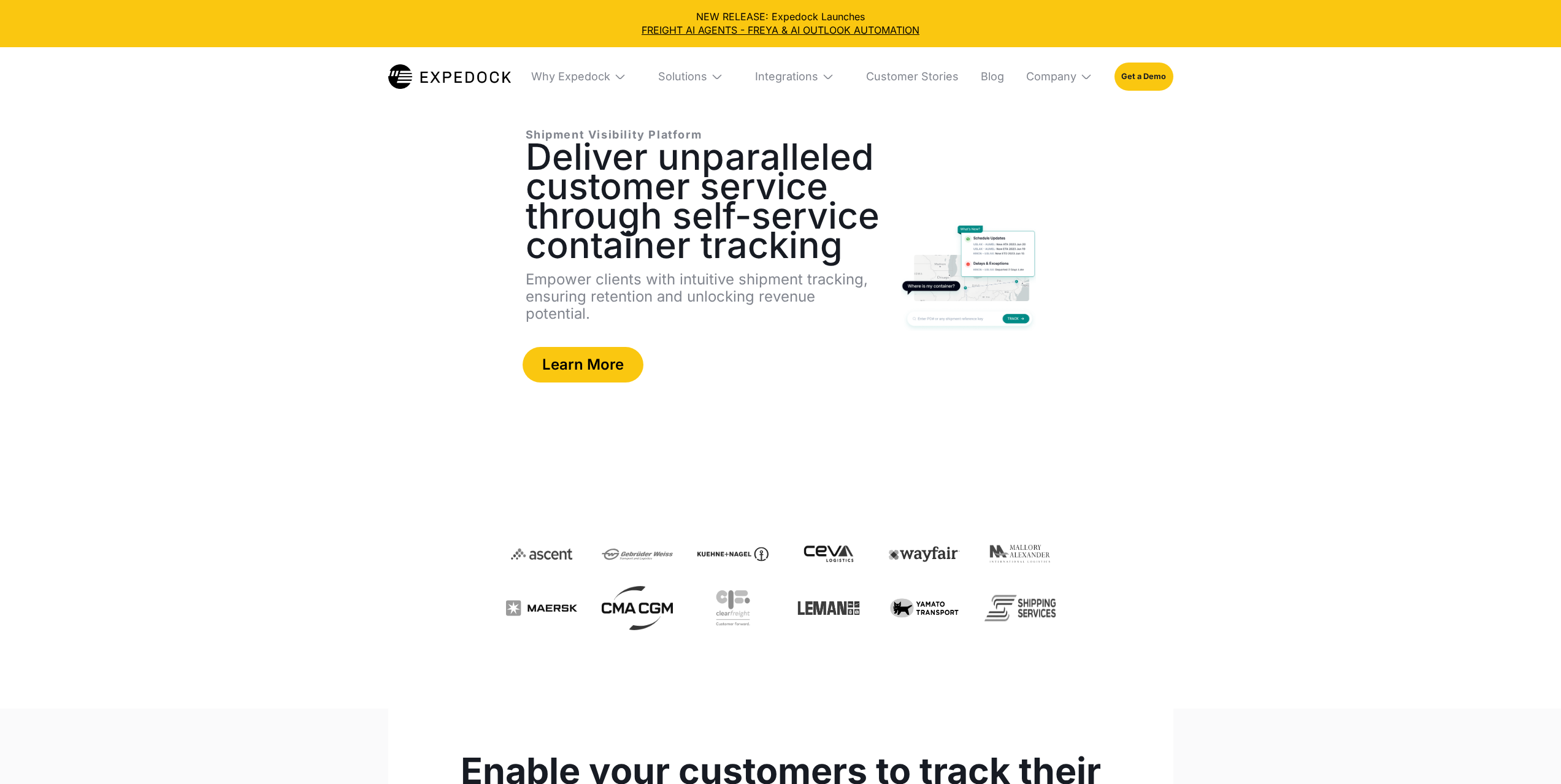
select select
click at [931, 72] on link "Customer Stories" at bounding box center [907, 77] width 103 height 59
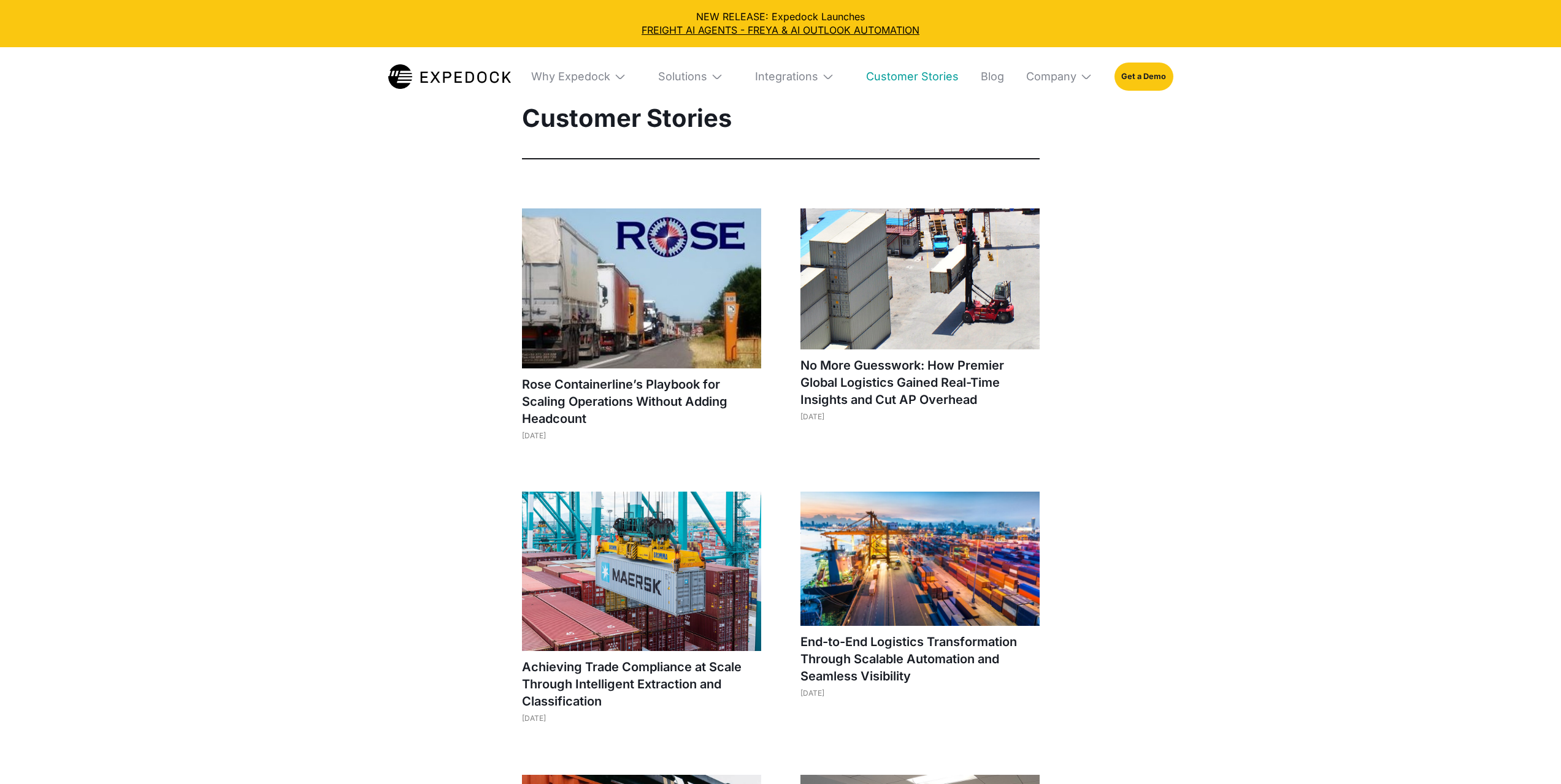
select select
click at [655, 385] on h1 "Rose Containerline’s Playbook for Scaling Operations Without Adding Headcount" at bounding box center [641, 402] width 239 height 52
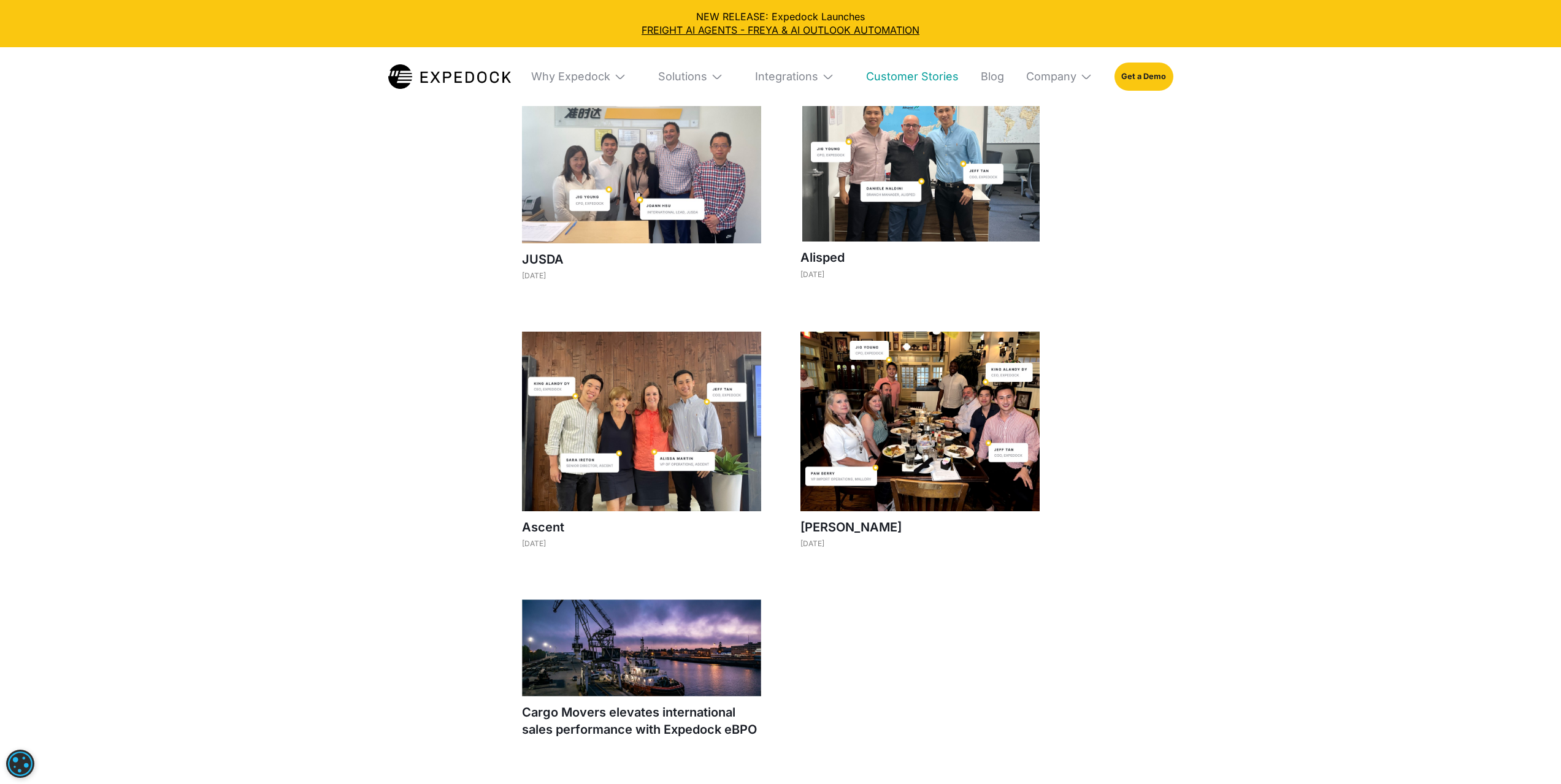
scroll to position [980, 0]
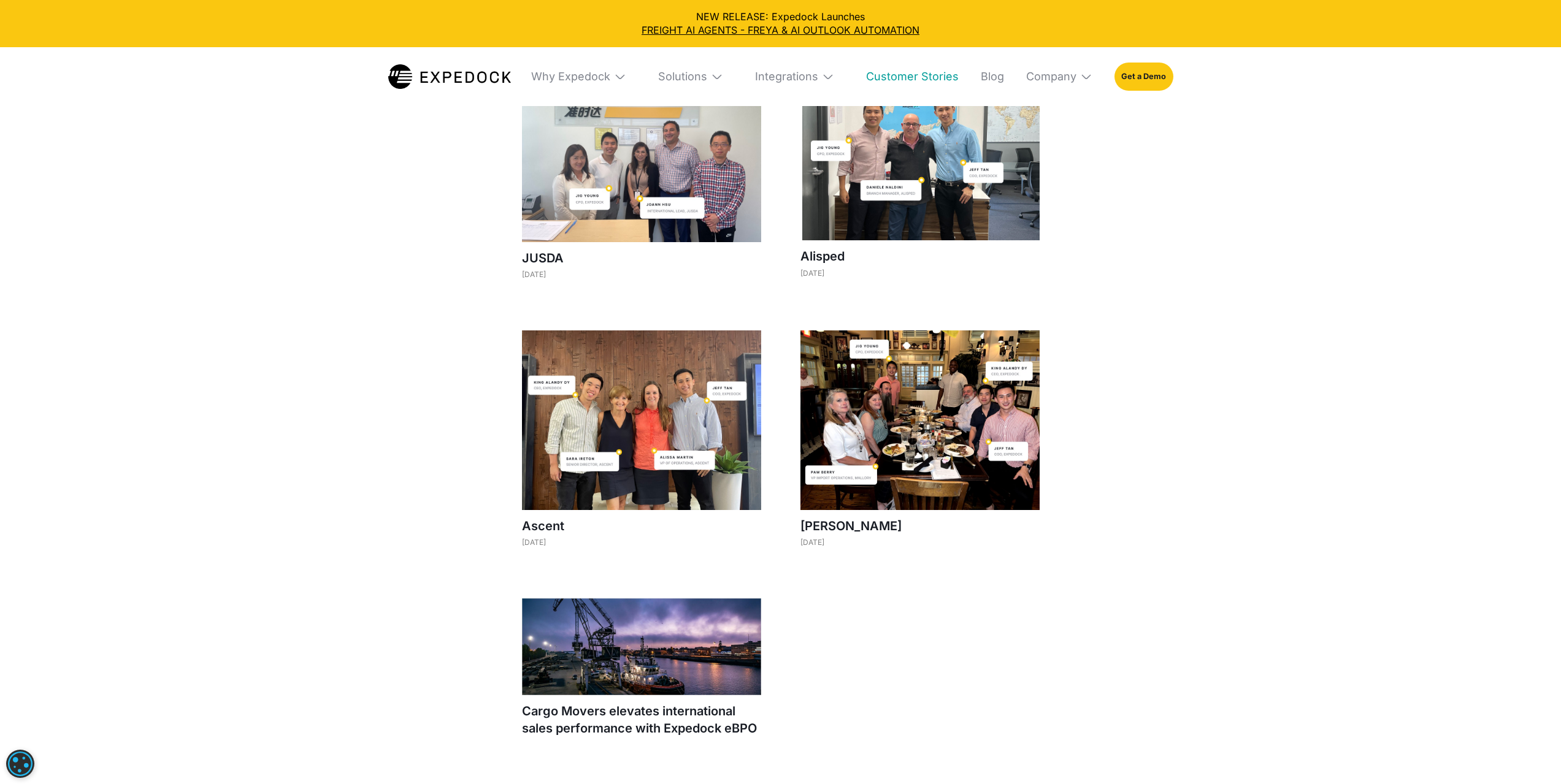
click at [909, 399] on img at bounding box center [920, 420] width 239 height 180
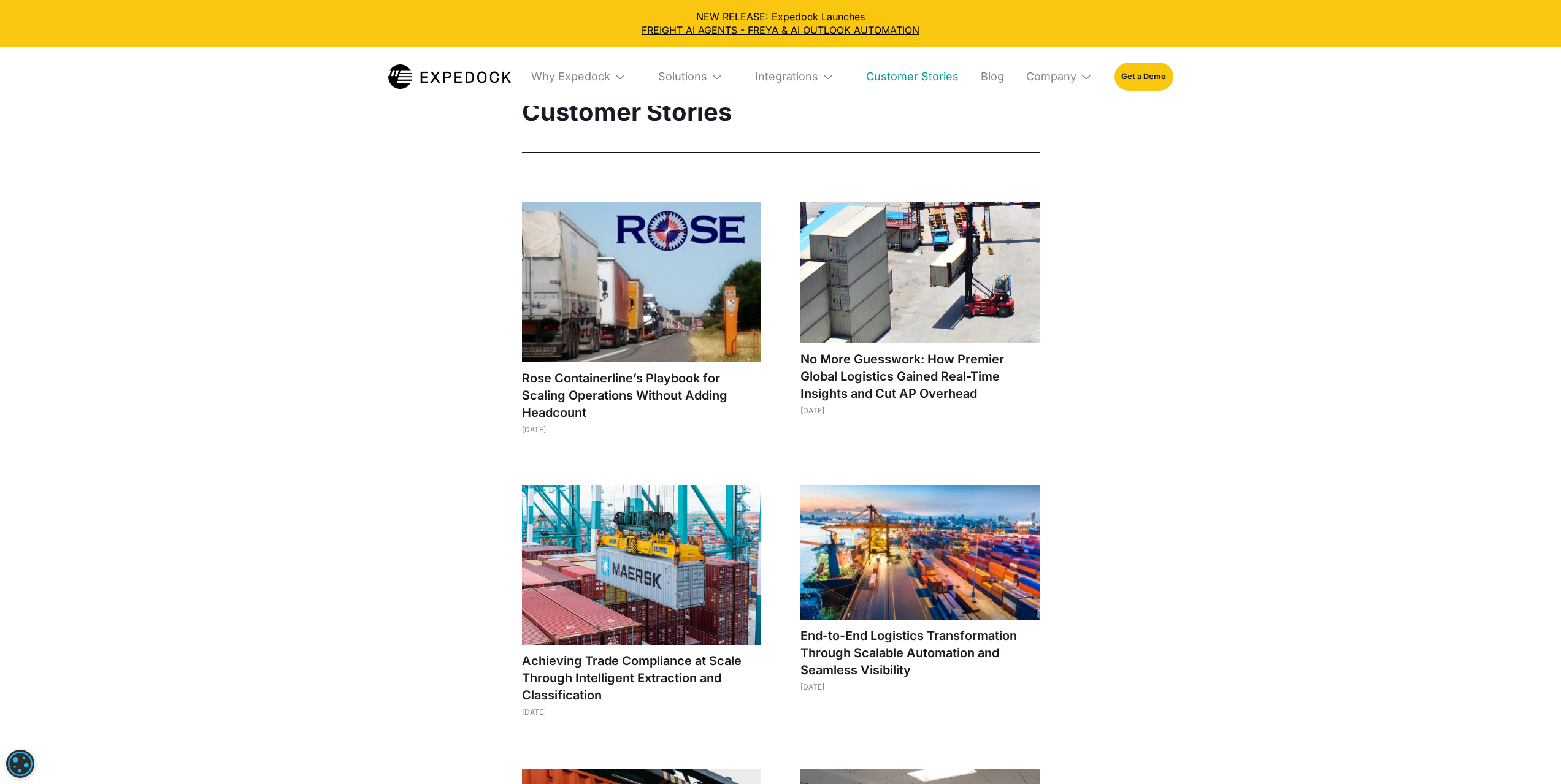
scroll to position [0, 0]
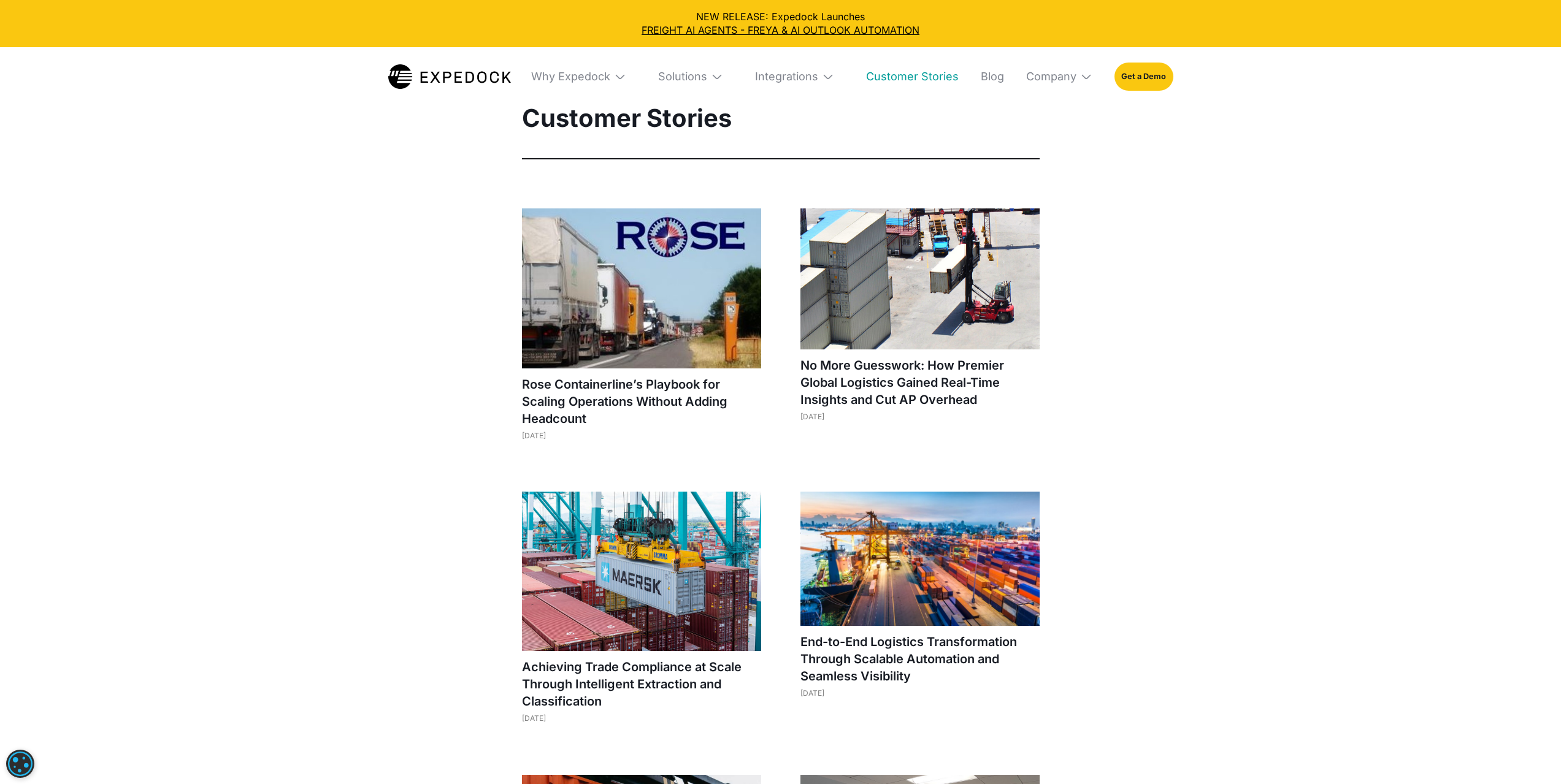
click at [721, 32] on link "FREIGHT AI AGENTS - FREYA & AI OUTLOOK AUTOMATION" at bounding box center [780, 30] width 1541 height 14
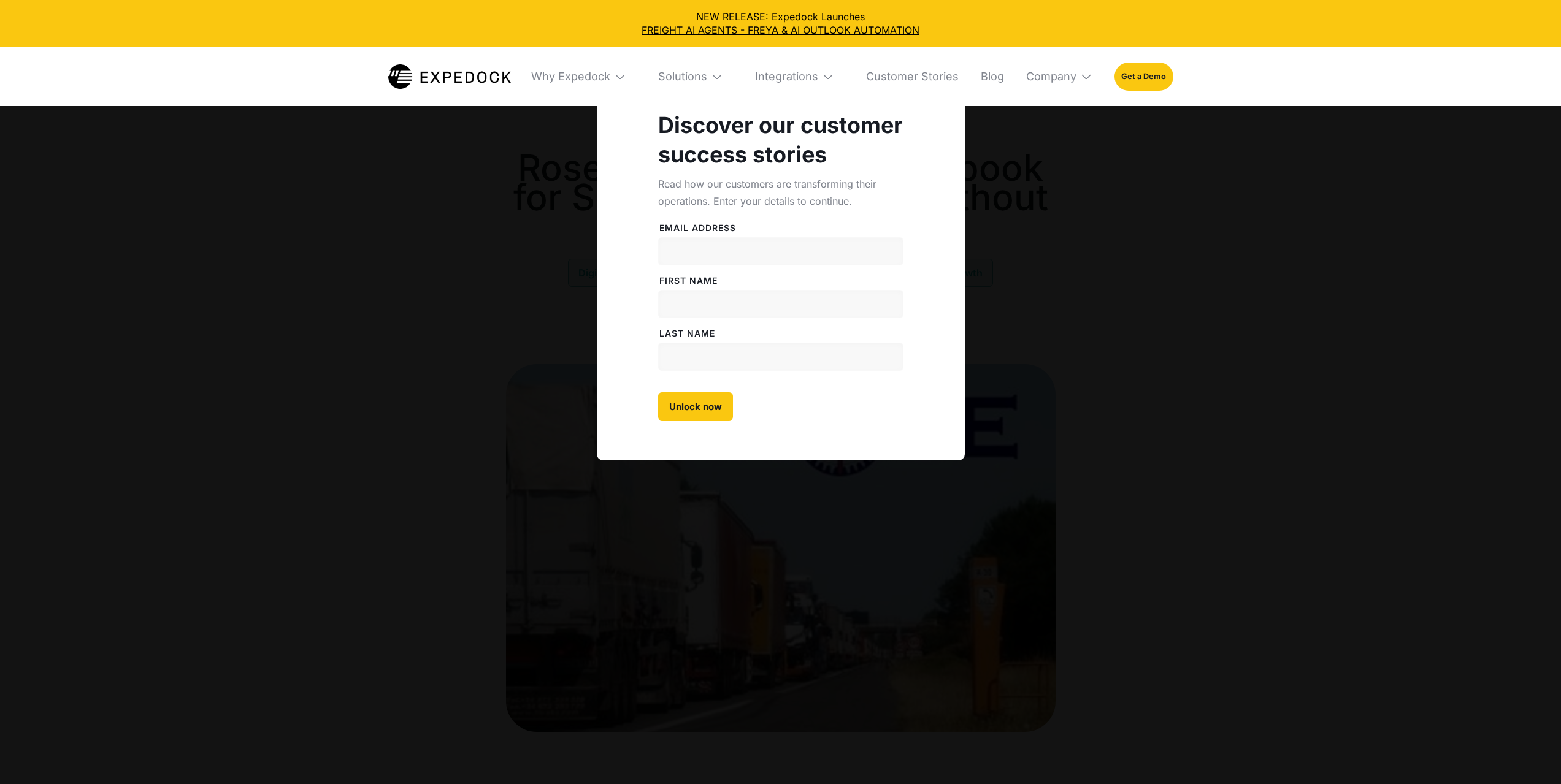
select select
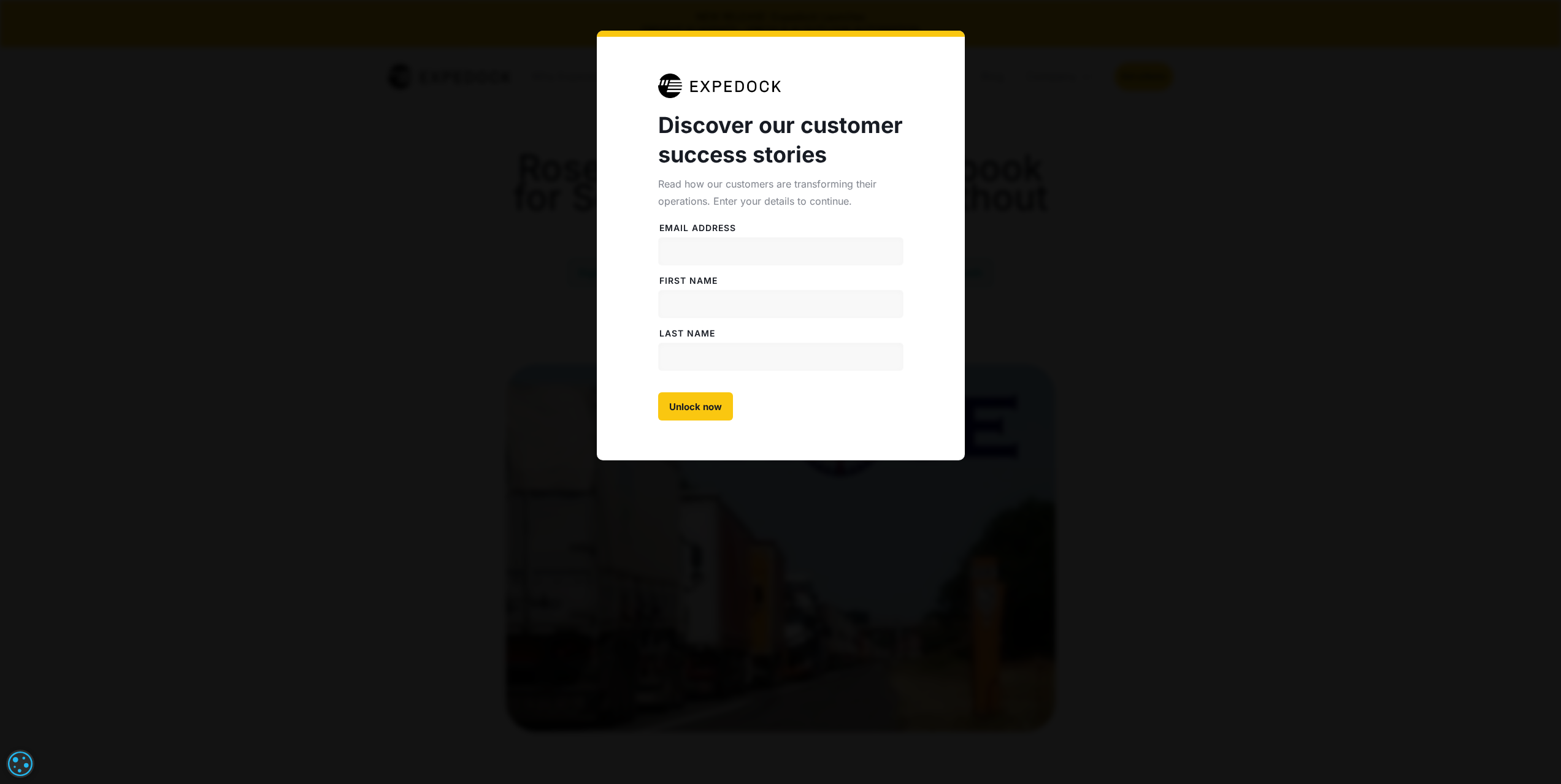
click at [377, 319] on div "Discover our customer success stories Read how our customers are transforming t…" at bounding box center [780, 392] width 1561 height 784
click at [1061, 114] on div "Discover our customer success stories Read how our customers are transforming t…" at bounding box center [780, 392] width 1561 height 784
click at [700, 401] on input "Unlock now" at bounding box center [695, 406] width 75 height 28
click at [1038, 167] on div "Discover our customer success stories Read how our customers are transforming t…" at bounding box center [780, 392] width 1561 height 784
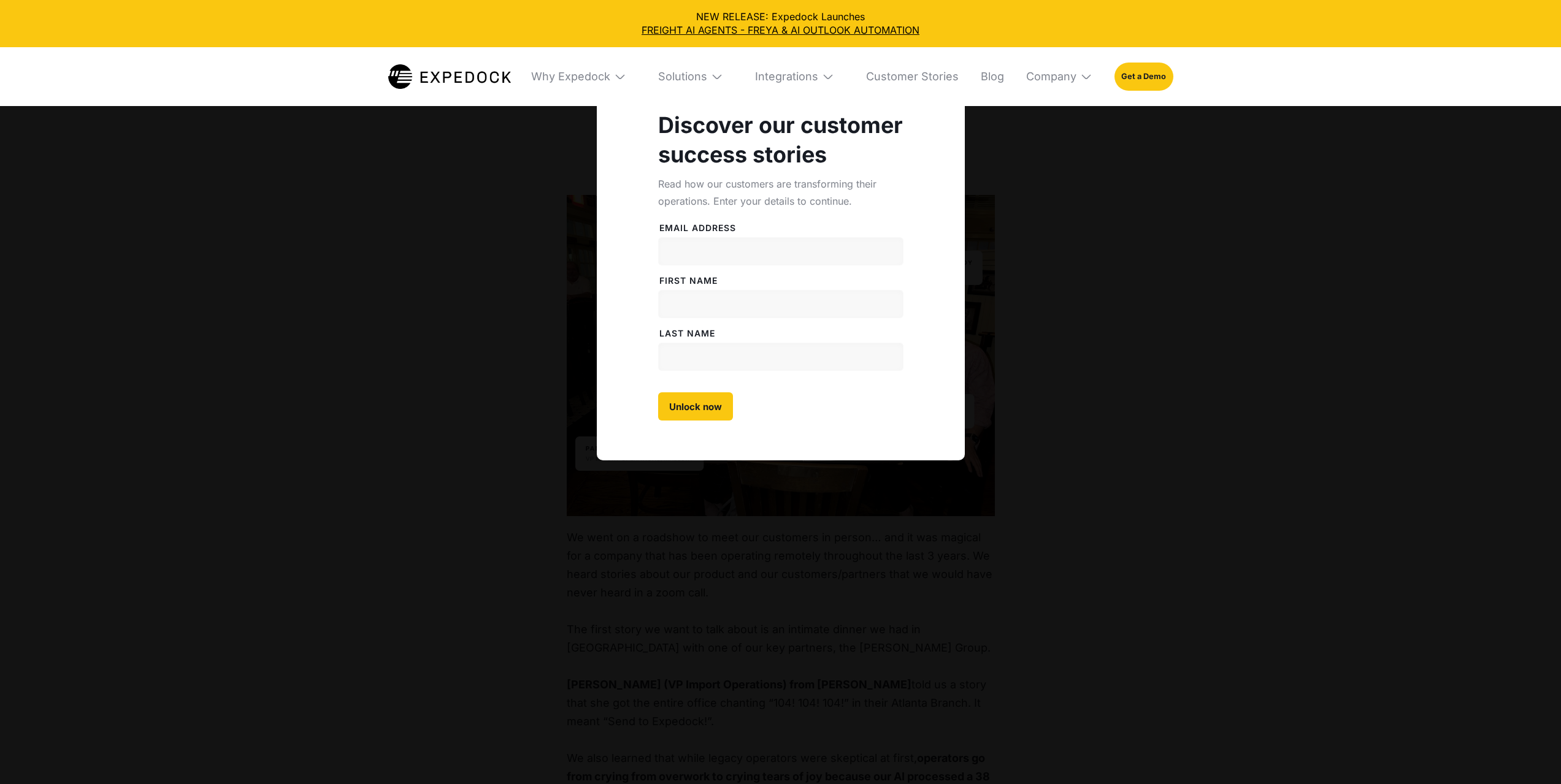
select select
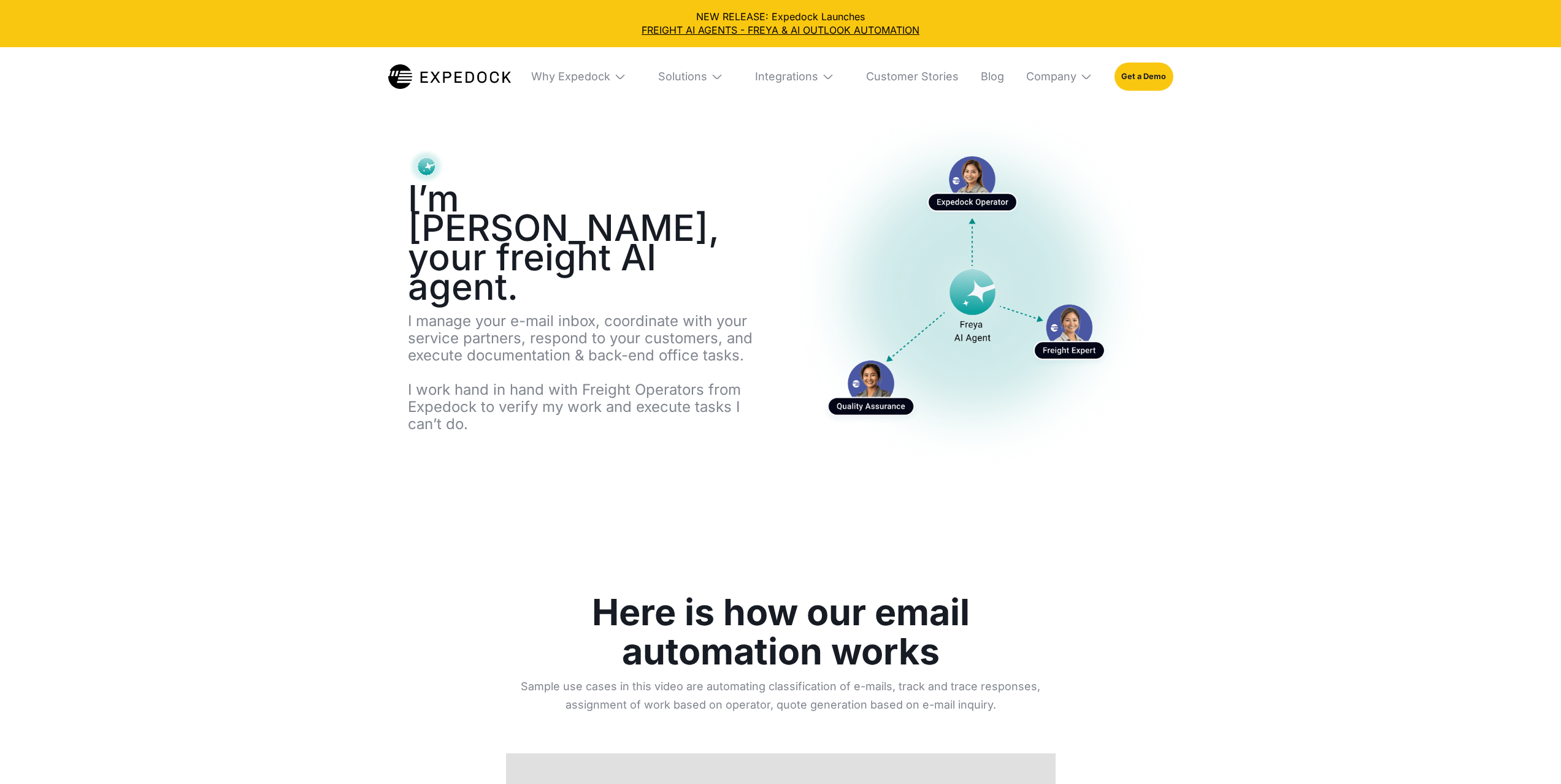
select select
